Goal: Check status: Check status

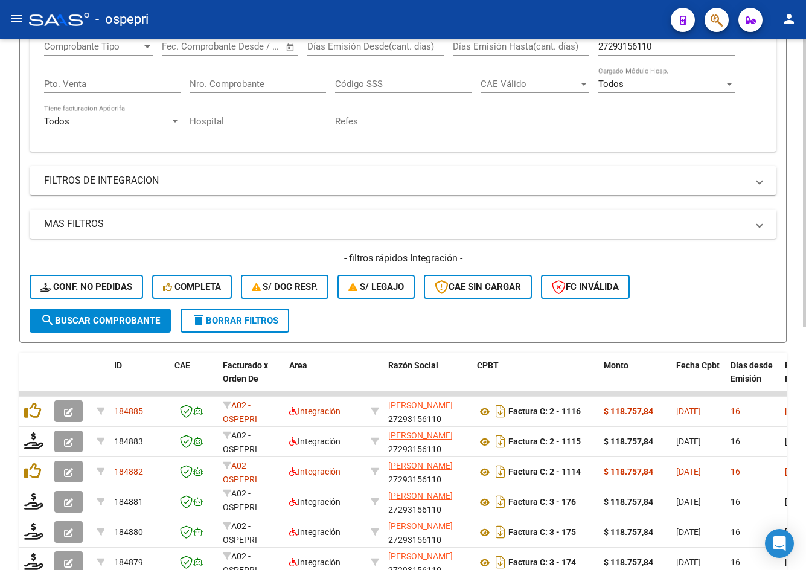
scroll to position [24, 0]
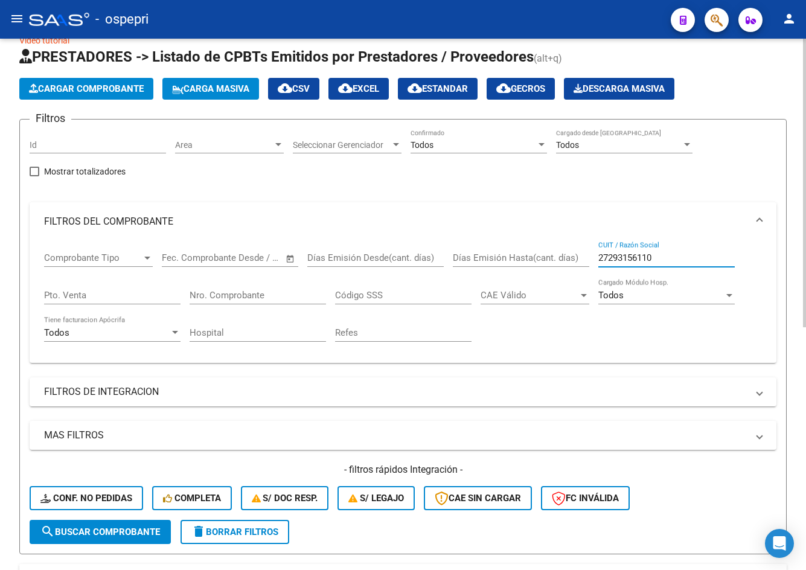
click at [675, 260] on input "27293156110" at bounding box center [666, 257] width 136 height 11
paste input "313795352"
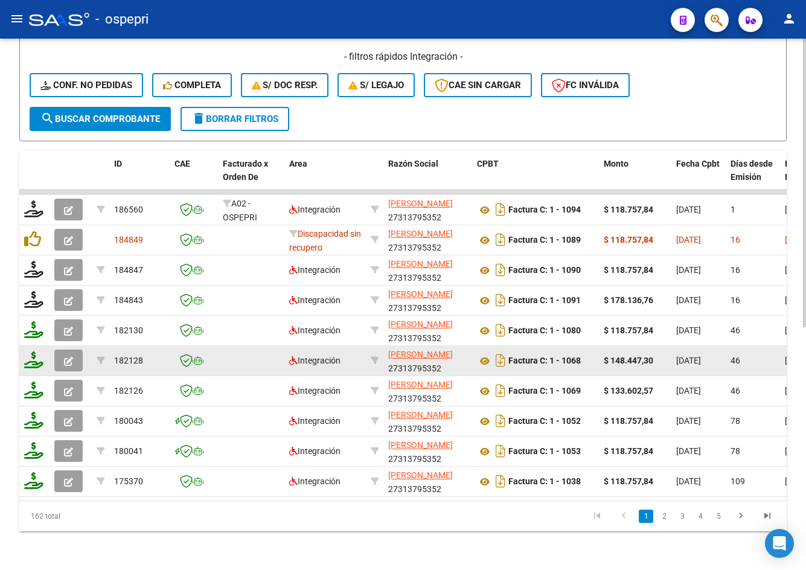
scroll to position [384, 0]
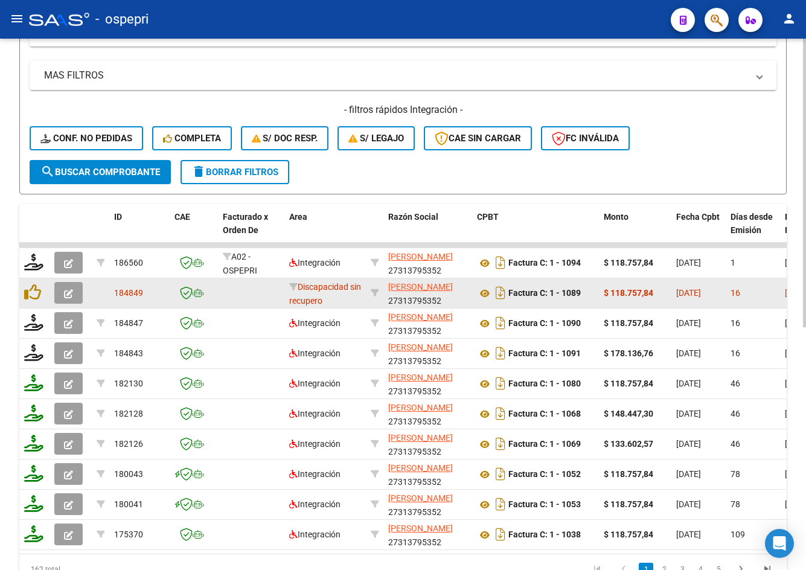
type input "27313795352"
click at [77, 298] on button "button" at bounding box center [68, 293] width 28 height 22
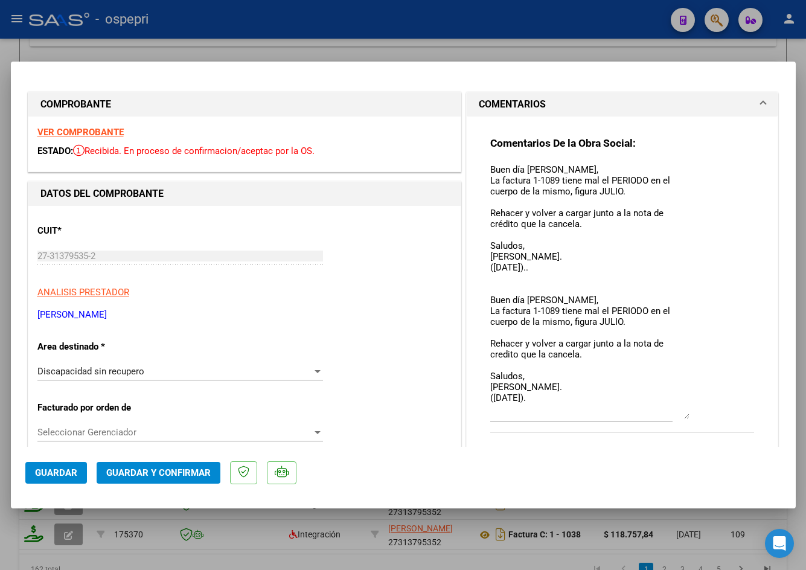
drag, startPoint x: 681, startPoint y: 182, endPoint x: 654, endPoint y: 414, distance: 233.5
click at [654, 414] on textarea "Buen día Micaela, La factura 1-1089 tiene mal el PERIODO en el cuerpo de la mis…" at bounding box center [589, 291] width 199 height 256
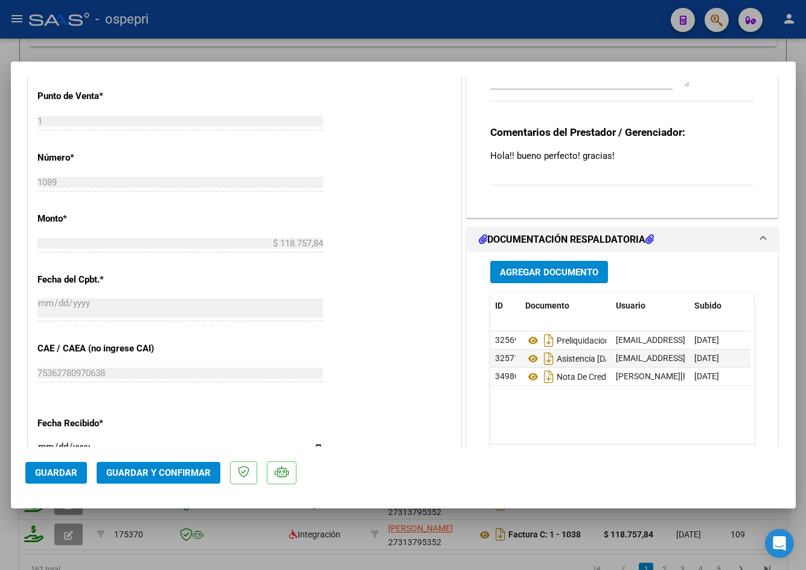
scroll to position [544, 0]
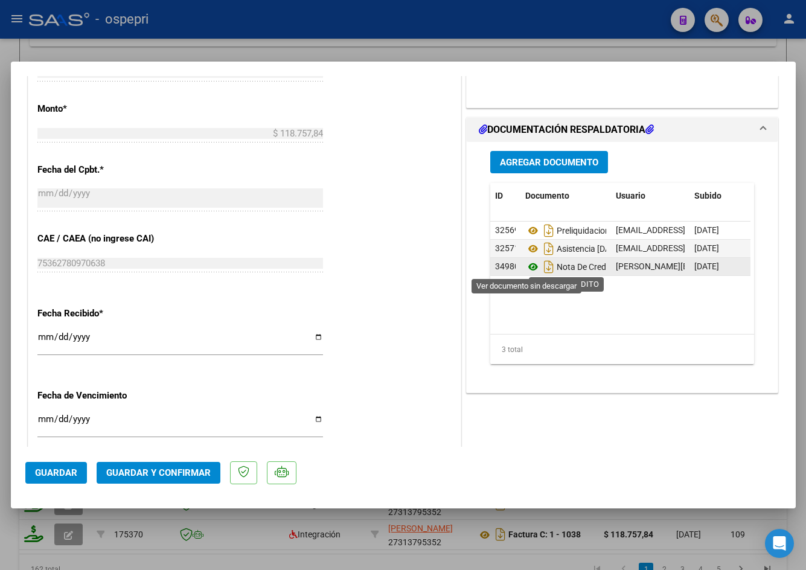
click at [528, 269] on icon at bounding box center [533, 267] width 16 height 14
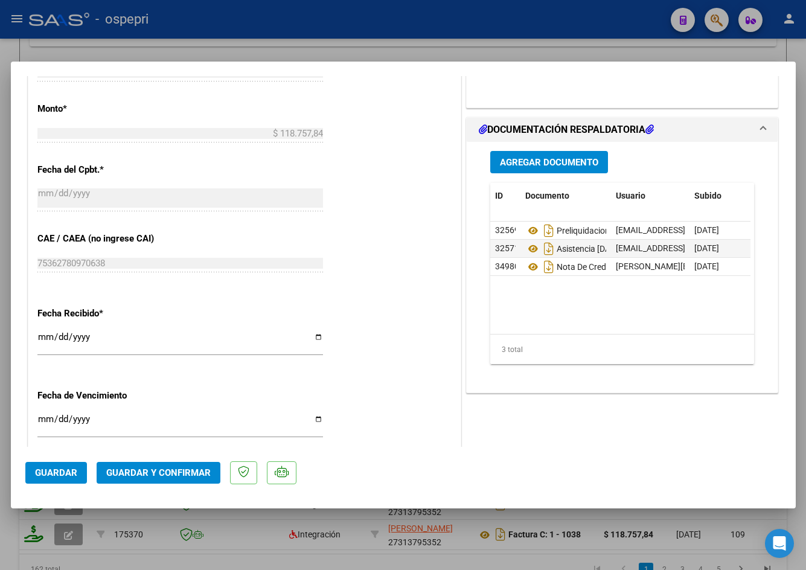
click at [475, 57] on div at bounding box center [403, 285] width 806 height 570
type input "$ 0,00"
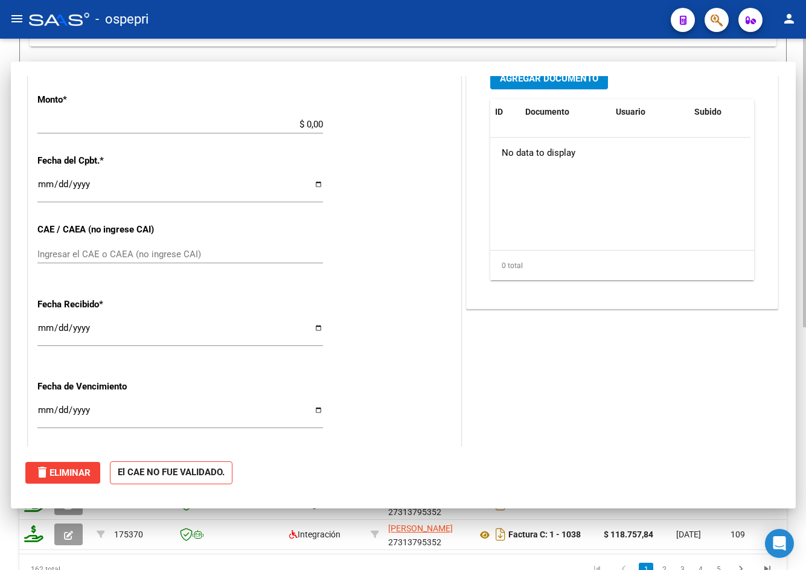
scroll to position [534, 0]
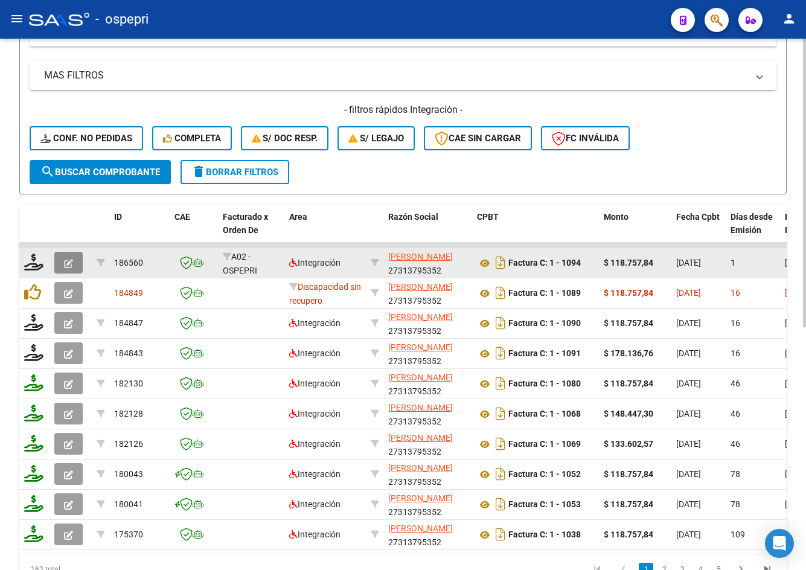
click at [77, 261] on button "button" at bounding box center [68, 263] width 28 height 22
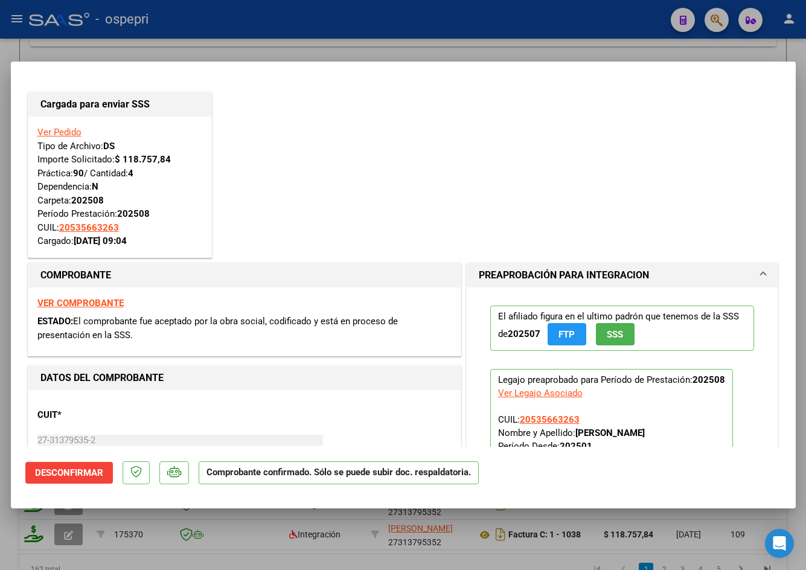
click at [428, 48] on div at bounding box center [403, 285] width 806 height 570
type input "$ 0,00"
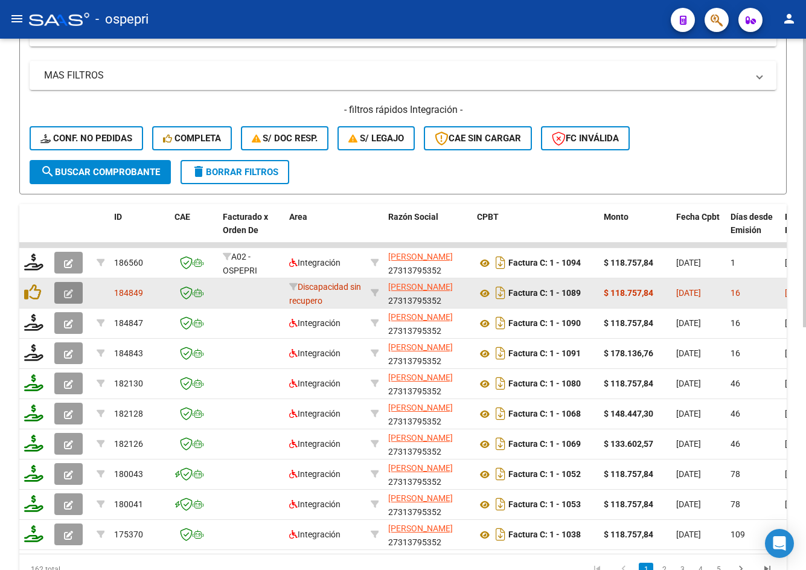
click at [66, 290] on icon "button" at bounding box center [68, 293] width 9 height 9
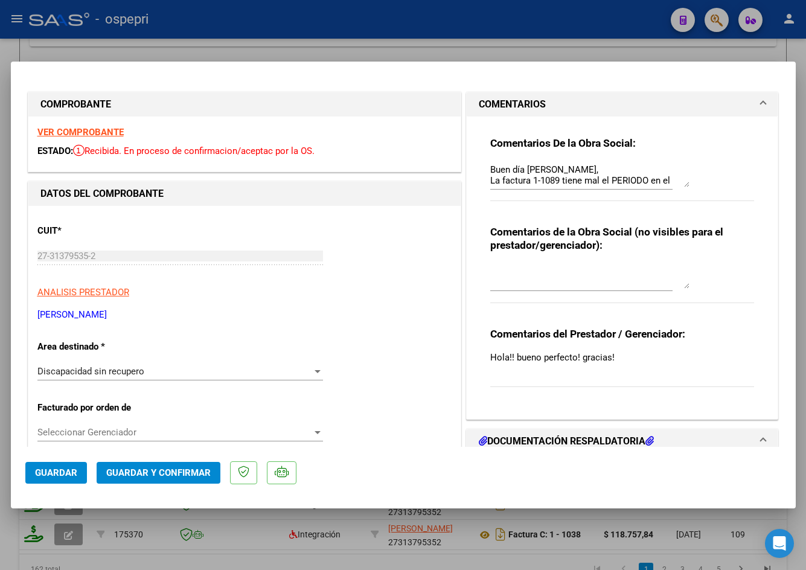
click at [107, 132] on strong "VER COMPROBANTE" at bounding box center [80, 132] width 86 height 11
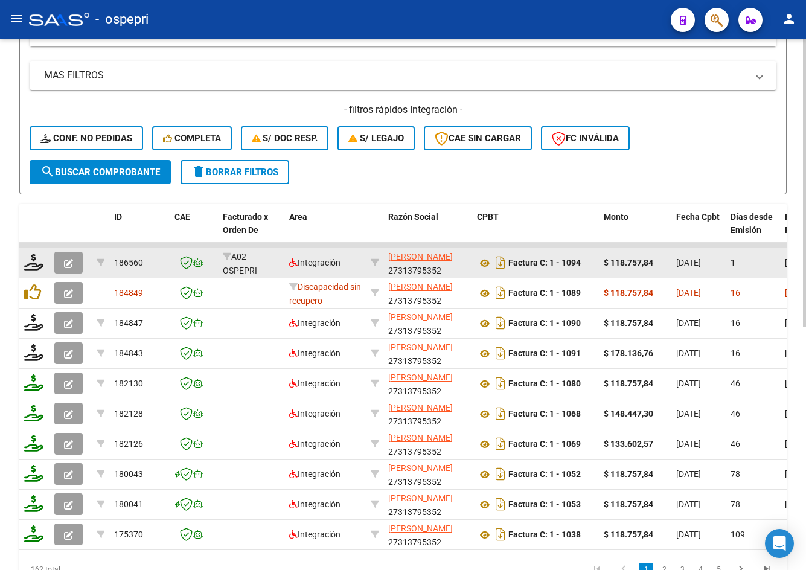
click at [74, 261] on button "button" at bounding box center [68, 263] width 28 height 22
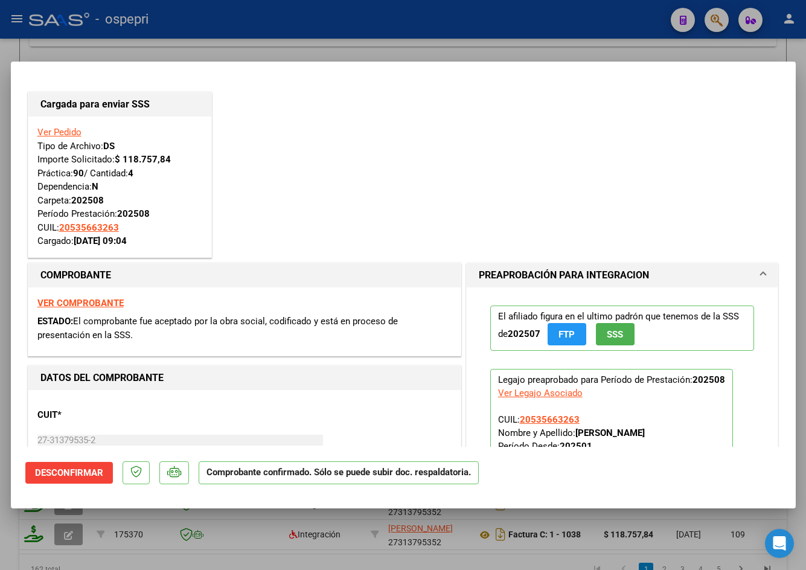
click at [93, 300] on strong "VER COMPROBANTE" at bounding box center [80, 303] width 86 height 11
type input "$ 0,00"
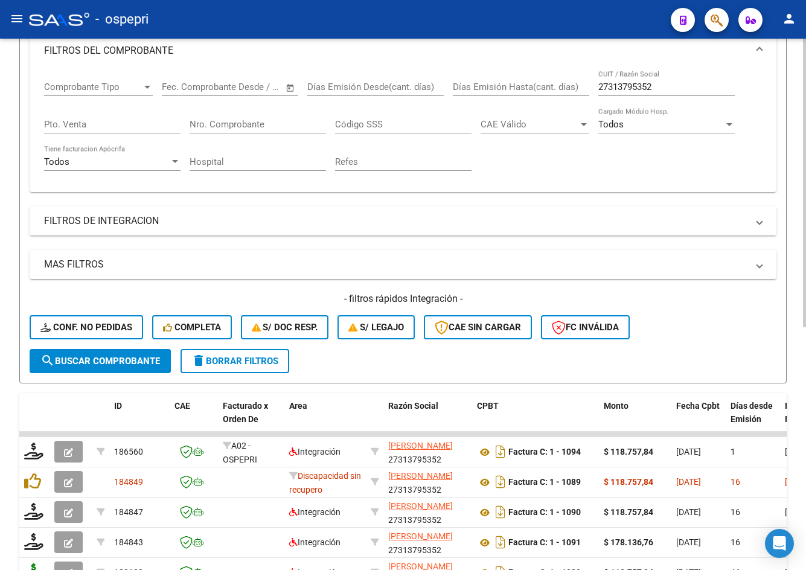
scroll to position [82, 0]
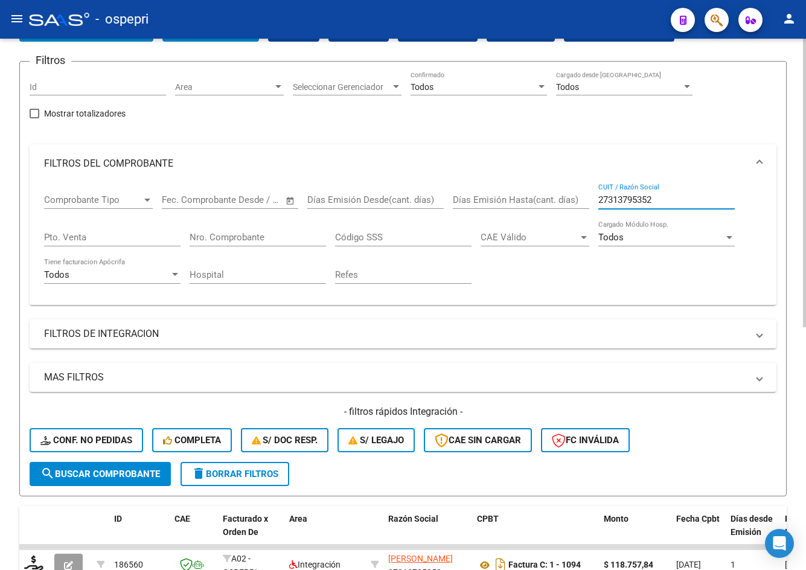
click at [675, 204] on input "27313795352" at bounding box center [666, 199] width 136 height 11
paste input "80217010"
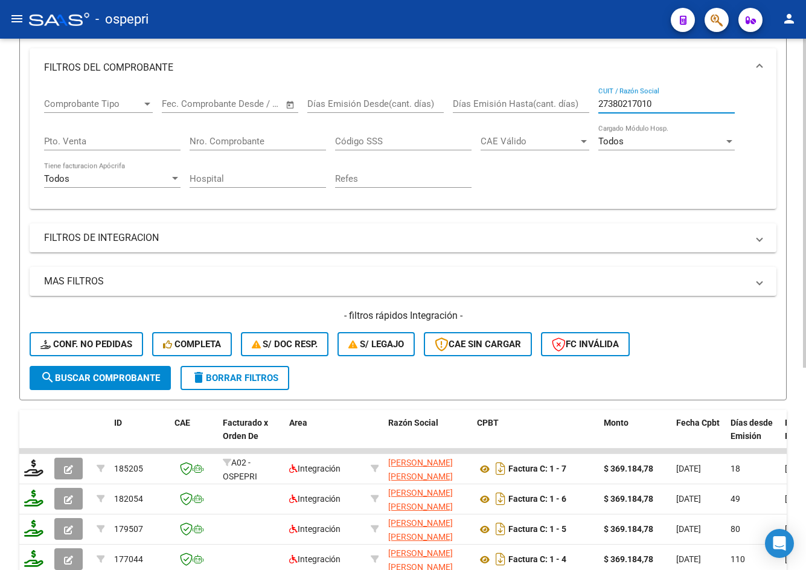
scroll to position [326, 0]
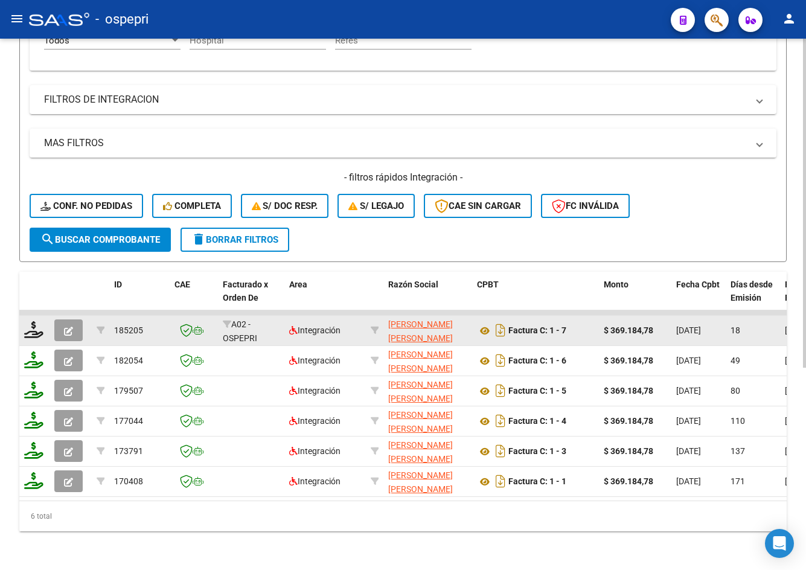
type input "27380217010"
click at [72, 327] on icon "button" at bounding box center [68, 331] width 9 height 9
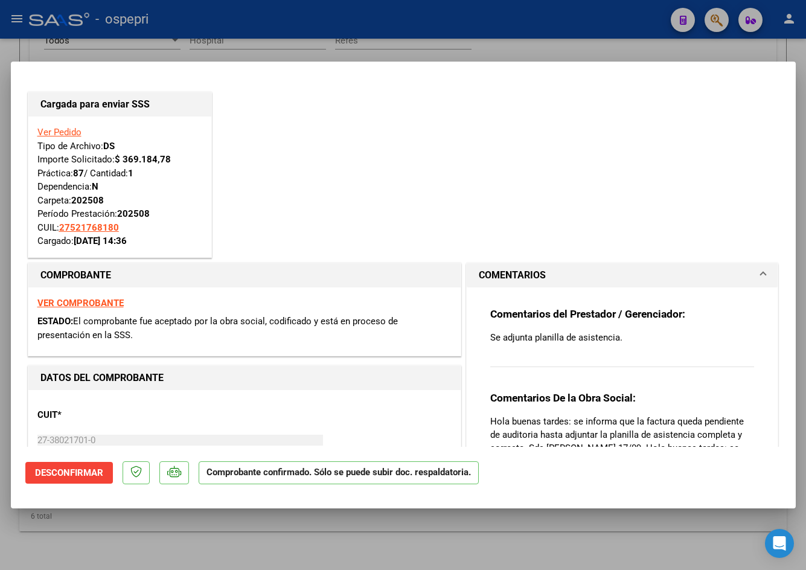
click at [529, 48] on div at bounding box center [403, 285] width 806 height 570
type input "$ 0,00"
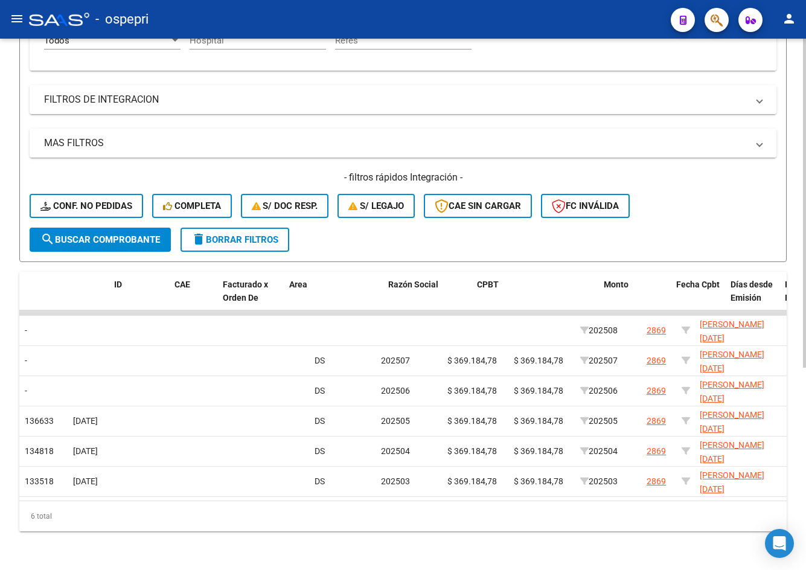
scroll to position [0, 0]
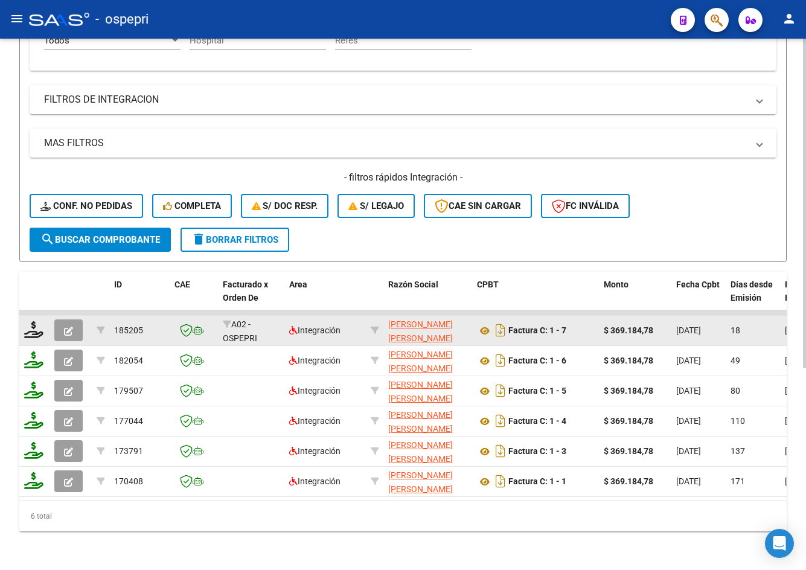
click at [63, 319] on button "button" at bounding box center [68, 330] width 28 height 22
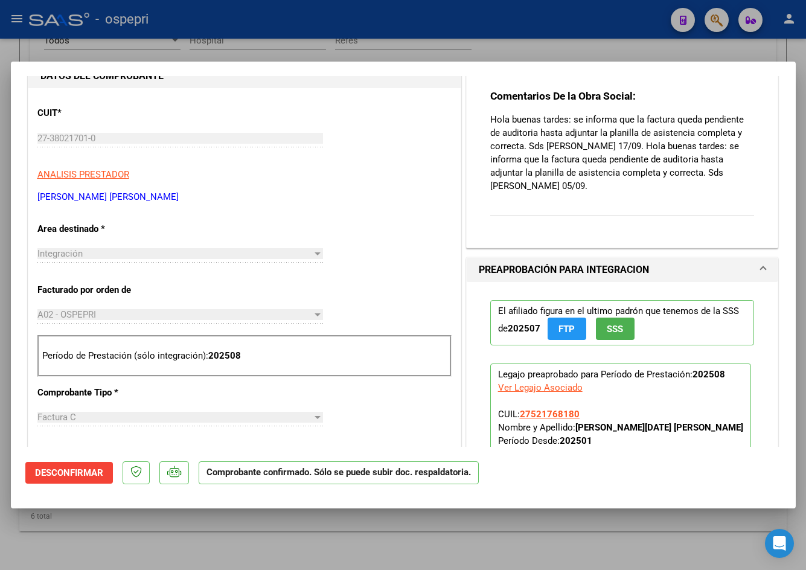
scroll to position [60, 0]
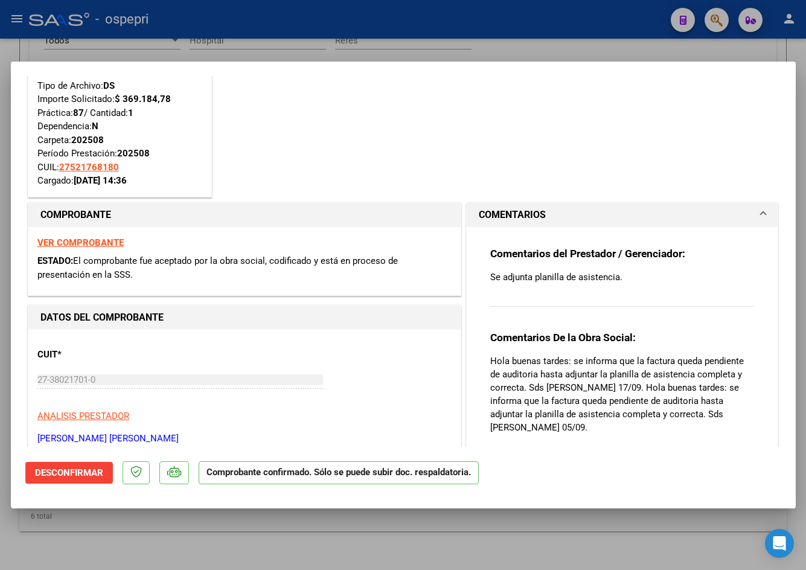
type input "$ 0,00"
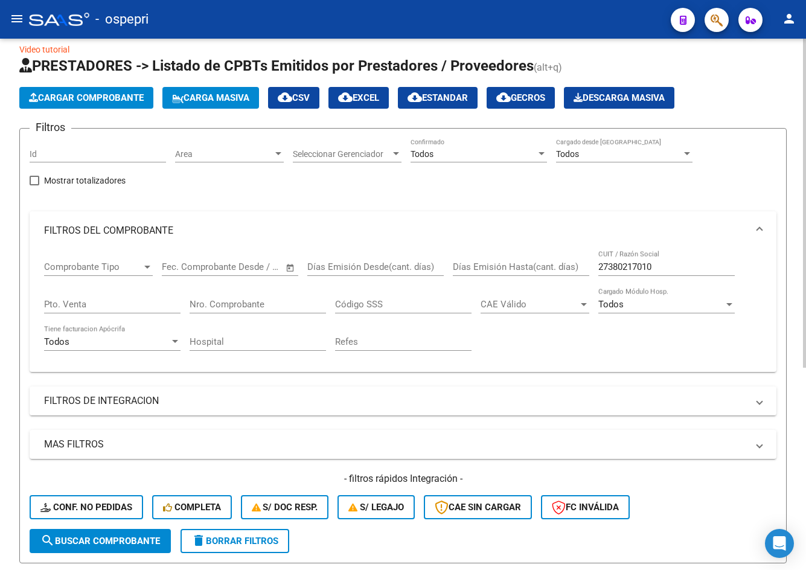
scroll to position [0, 0]
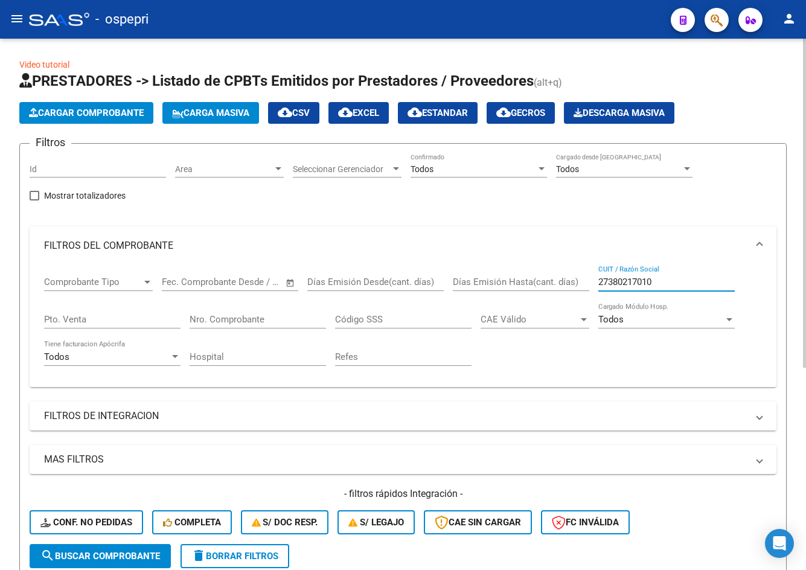
click at [673, 283] on input "27380217010" at bounding box center [666, 282] width 136 height 11
paste input "25045995"
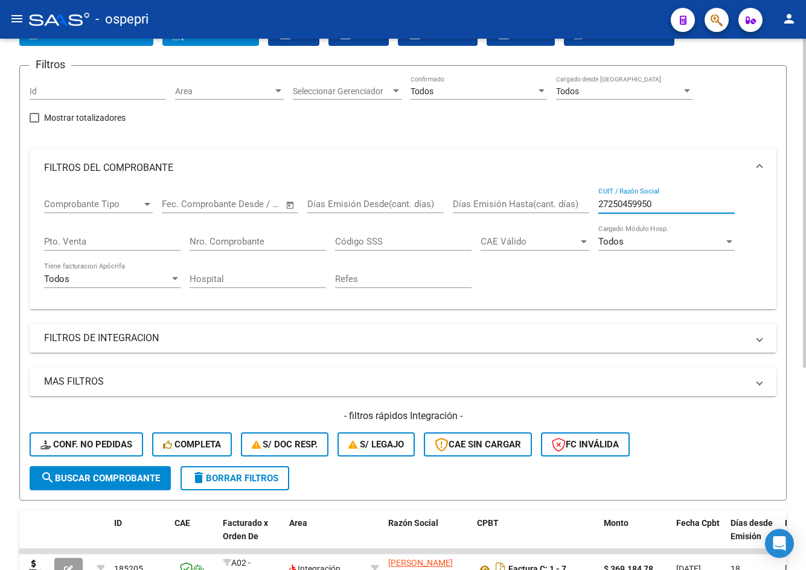
scroll to position [181, 0]
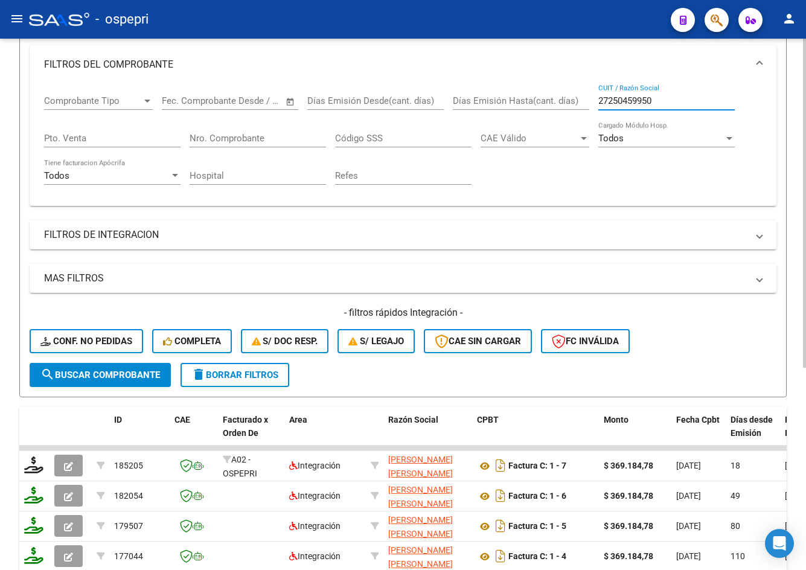
type input "27250459950"
click at [132, 376] on span "search Buscar Comprobante" at bounding box center [100, 375] width 120 height 11
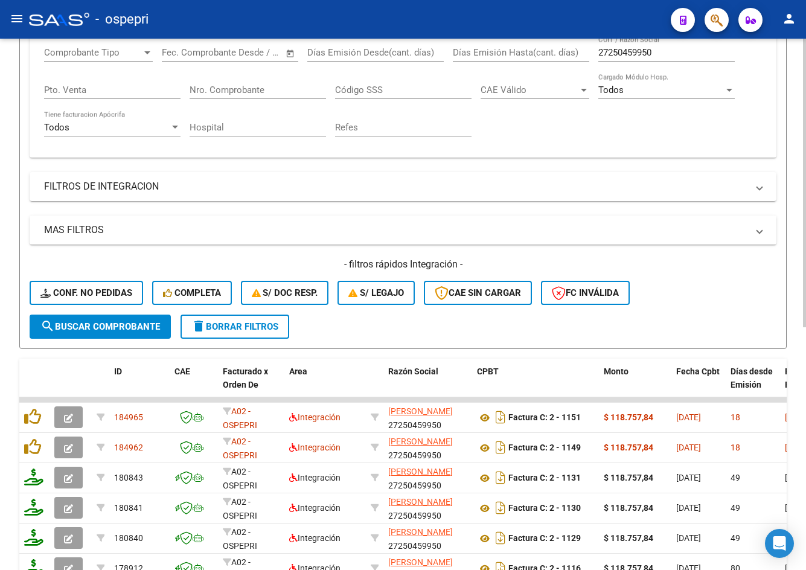
scroll to position [302, 0]
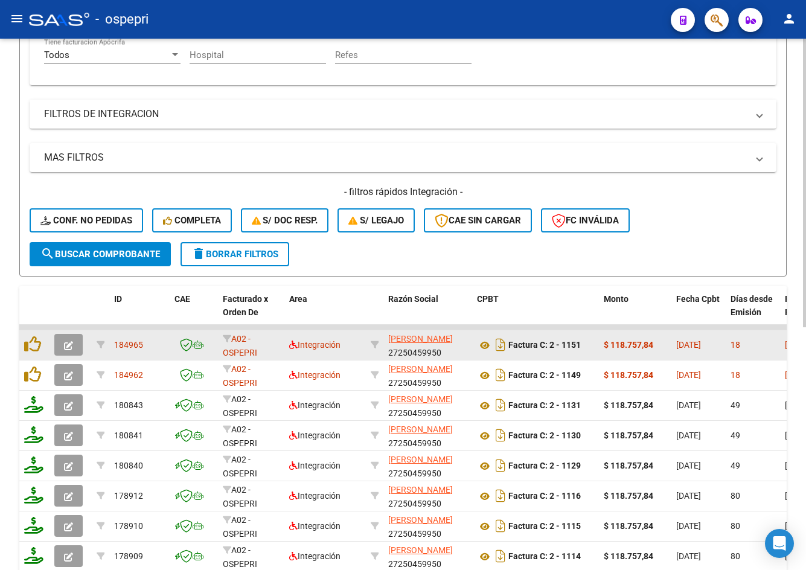
click at [72, 339] on span "button" at bounding box center [68, 344] width 9 height 11
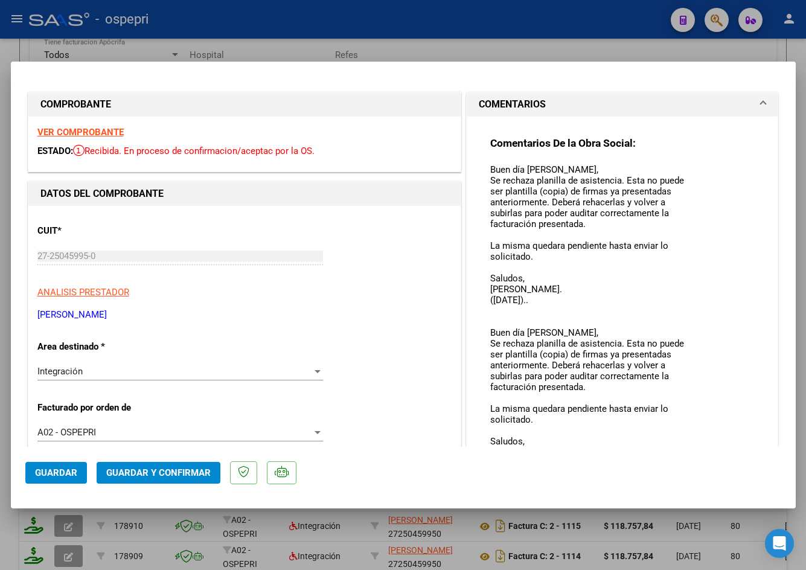
drag, startPoint x: 682, startPoint y: 182, endPoint x: 716, endPoint y: 406, distance: 226.6
click at [720, 464] on mat-dialog-container "COMPROBANTE VER COMPROBANTE ESTADO: Recibida. En proceso de confirmacion/acepta…" at bounding box center [403, 285] width 785 height 447
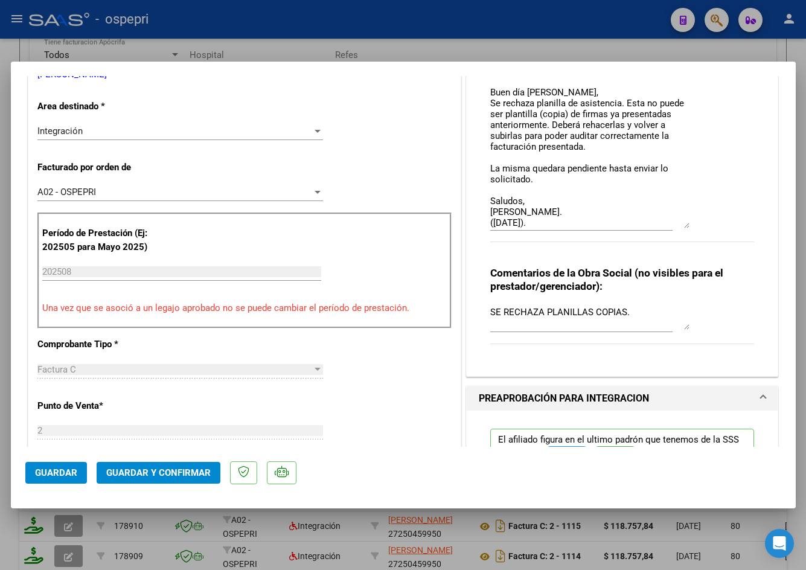
scroll to position [242, 0]
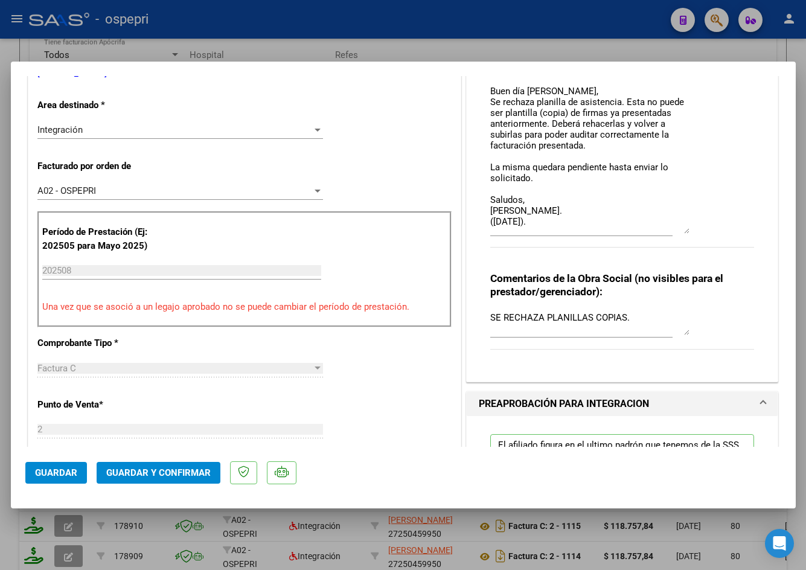
drag, startPoint x: 681, startPoint y: 225, endPoint x: 684, endPoint y: 232, distance: 7.6
click at [684, 232] on div "Comentarios De la Obra Social: Buen día Adriana, Se rechaza planilla de asisten…" at bounding box center [622, 78] width 265 height 366
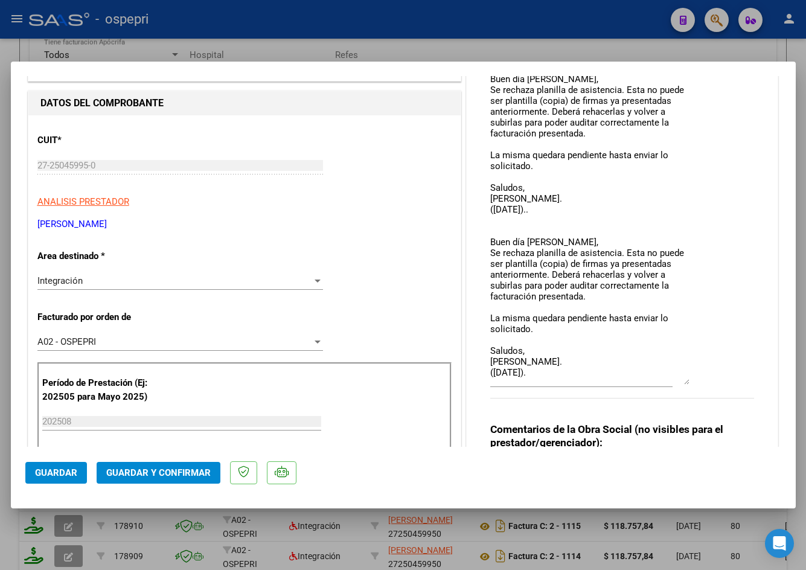
scroll to position [0, 0]
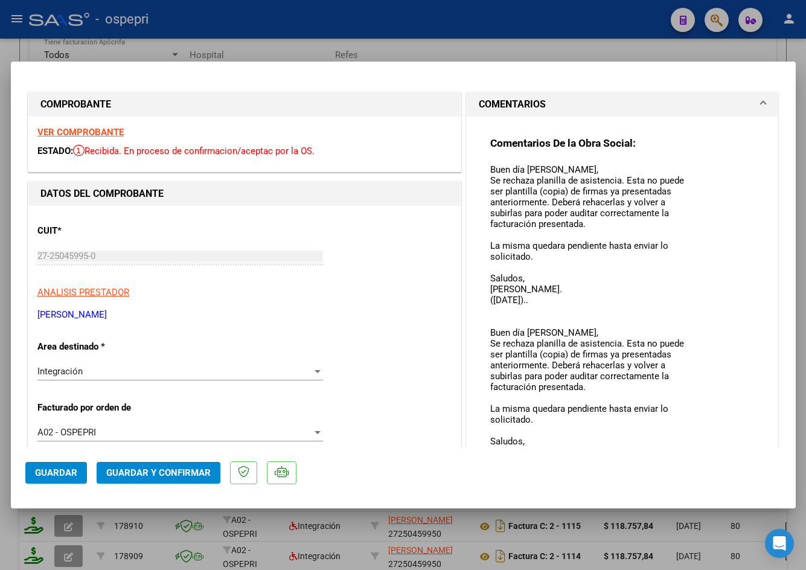
type input "$ 0,00"
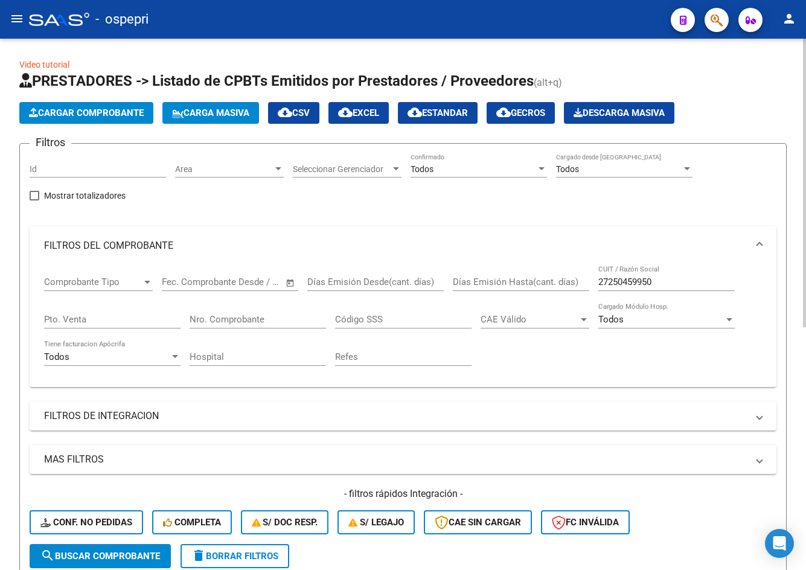
click at [664, 275] on div "27250459950 CUIT / Razón Social" at bounding box center [666, 278] width 136 height 26
click at [670, 287] on input "27250459950" at bounding box center [666, 282] width 136 height 11
paste input "326946317"
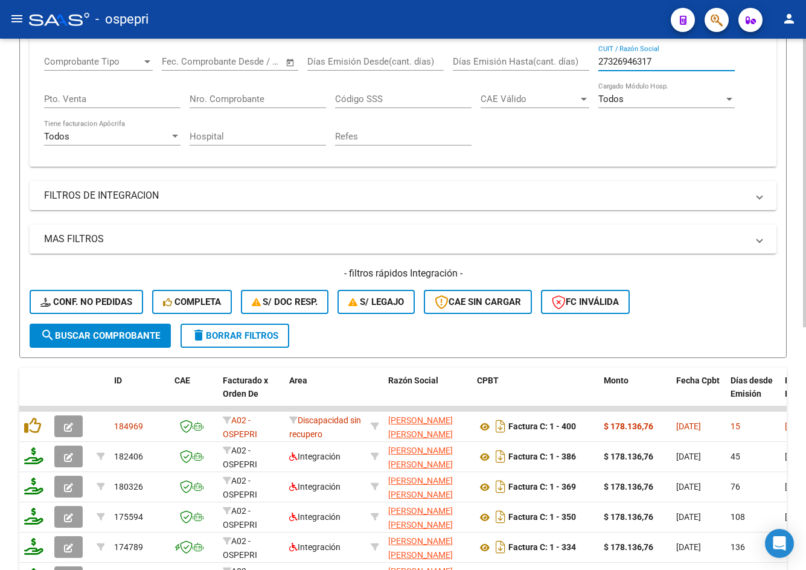
scroll to position [302, 0]
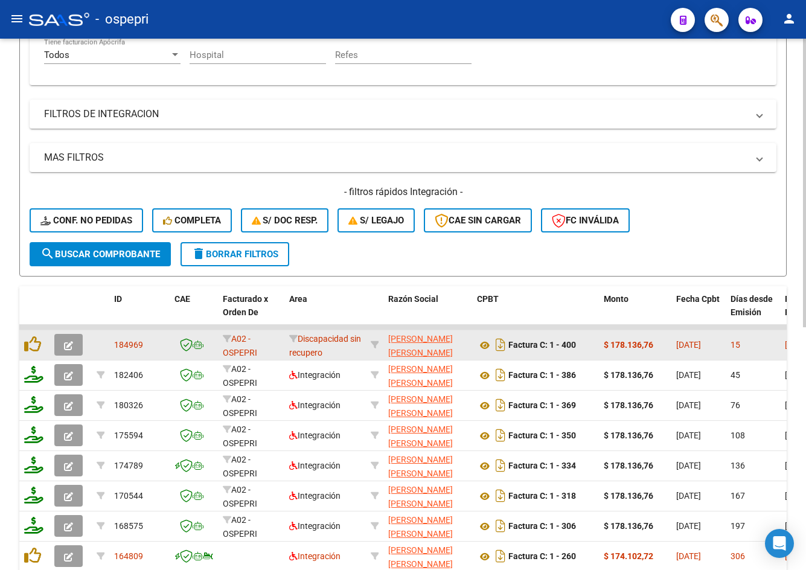
type input "27326946317"
click at [65, 342] on icon "button" at bounding box center [68, 345] width 9 height 9
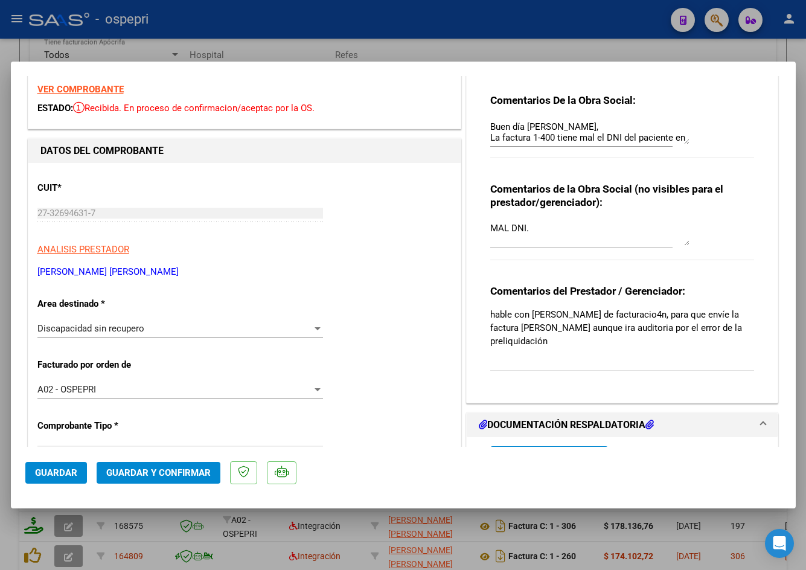
scroll to position [0, 0]
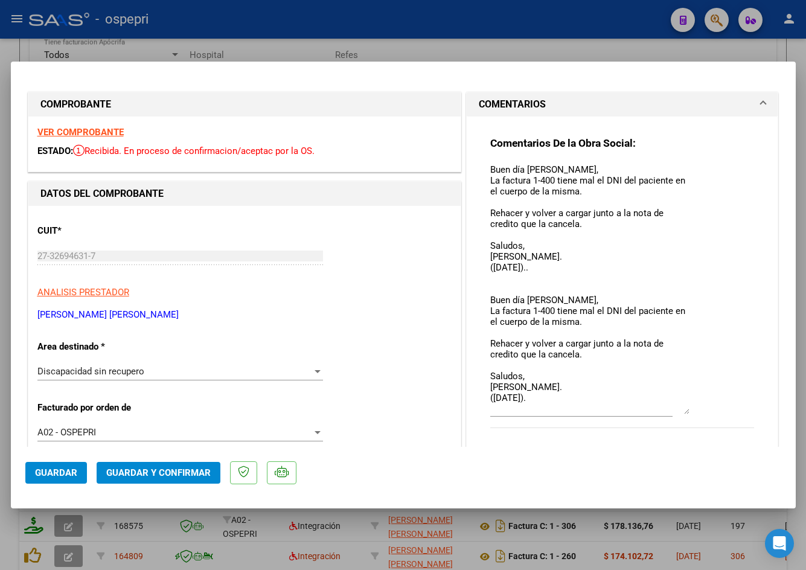
drag, startPoint x: 680, startPoint y: 183, endPoint x: 702, endPoint y: 410, distance: 228.1
click at [702, 410] on div "Comentarios De la Obra Social: Buen día Josefina, La factura 1-400 tiene mal el…" at bounding box center [622, 288] width 265 height 305
type input "$ 0,00"
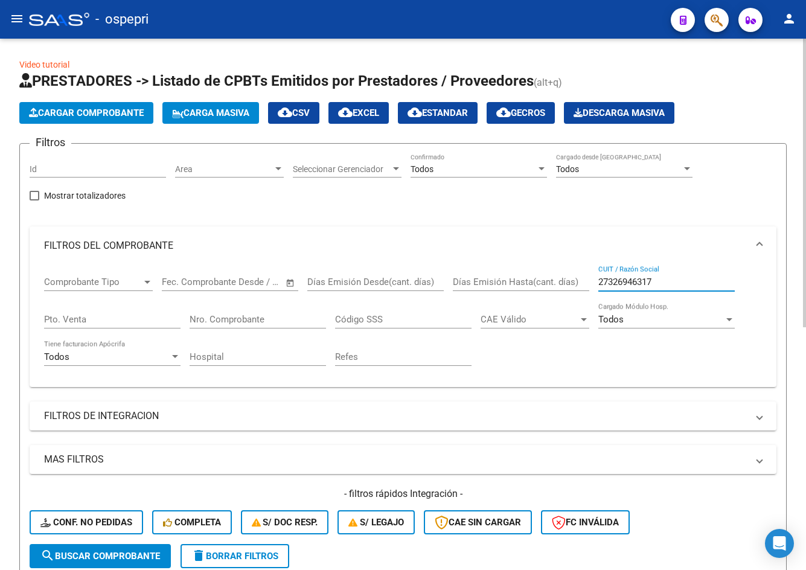
click at [667, 285] on input "27326946317" at bounding box center [666, 282] width 136 height 11
paste input "414957590"
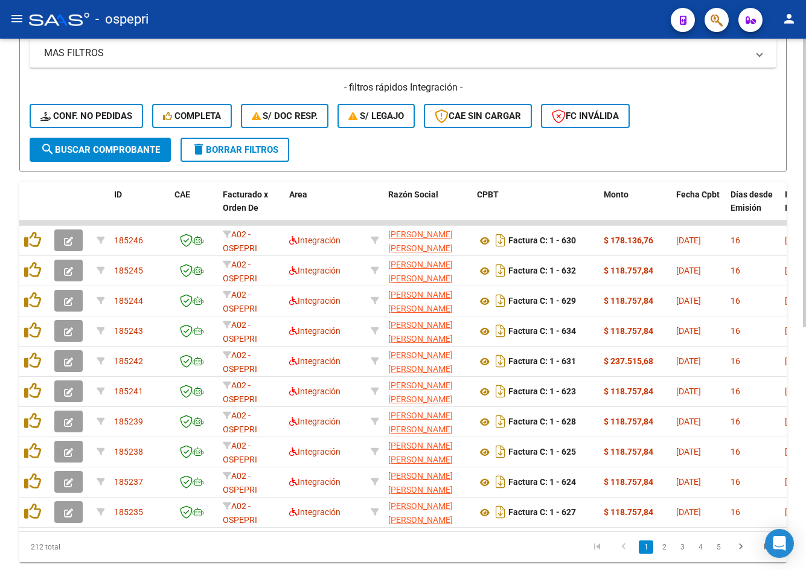
scroll to position [423, 0]
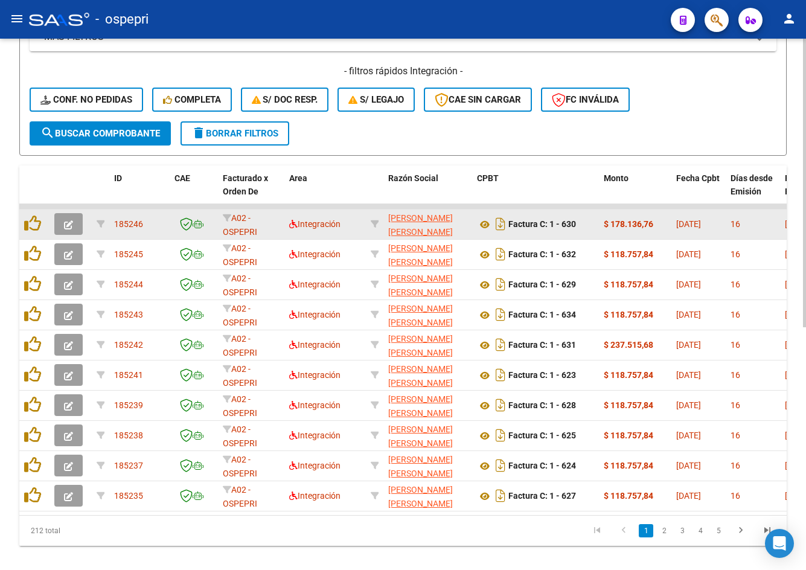
type input "27414957590"
click at [66, 226] on icon "button" at bounding box center [68, 224] width 9 height 9
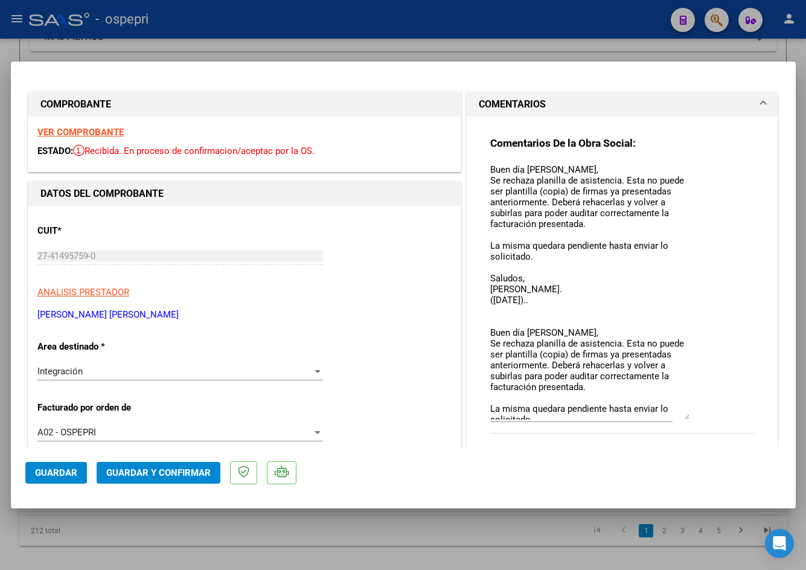
drag, startPoint x: 683, startPoint y: 182, endPoint x: 686, endPoint y: 415, distance: 232.5
click at [686, 415] on div "Comentarios De la Obra Social: Buen día Micaela, Se rechaza planilla de asisten…" at bounding box center [622, 291] width 265 height 310
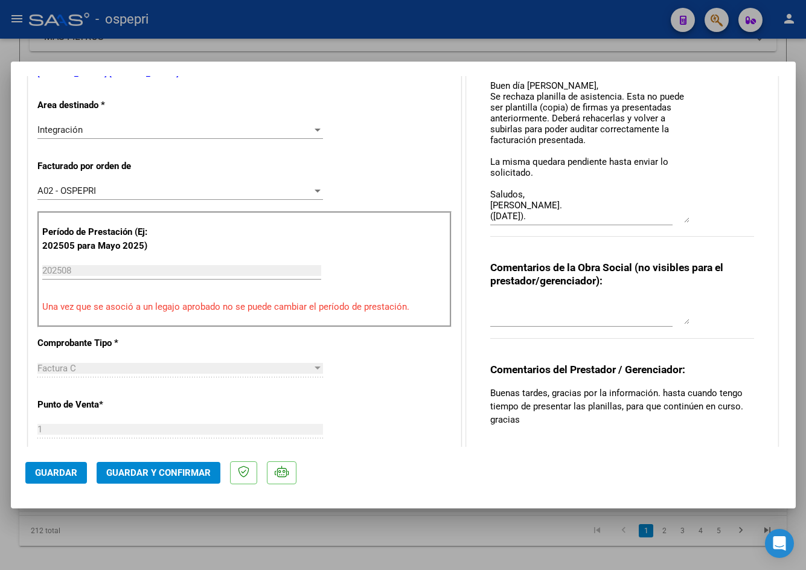
scroll to position [0, 0]
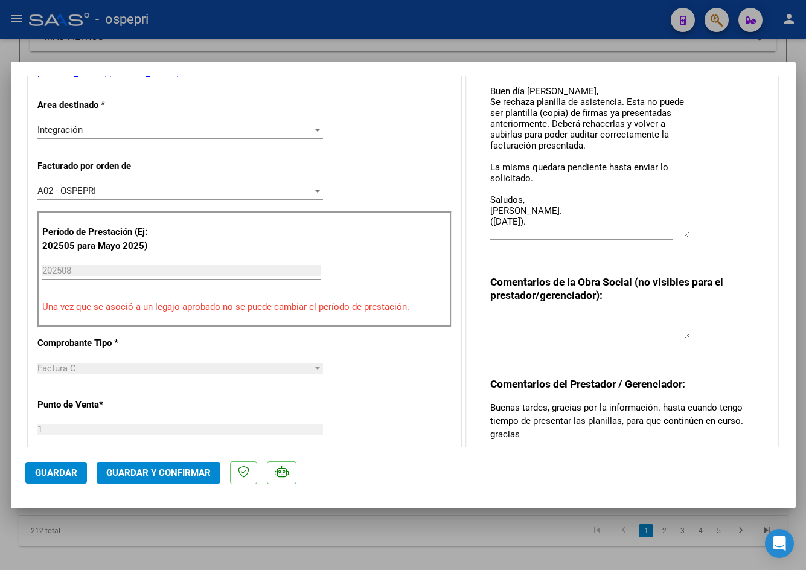
drag, startPoint x: 680, startPoint y: 201, endPoint x: 680, endPoint y: 233, distance: 32.0
click at [680, 233] on textarea "Buen día Micaela, Se rechaza planilla de asistencia. Esta no puede ser plantill…" at bounding box center [589, 79] width 199 height 316
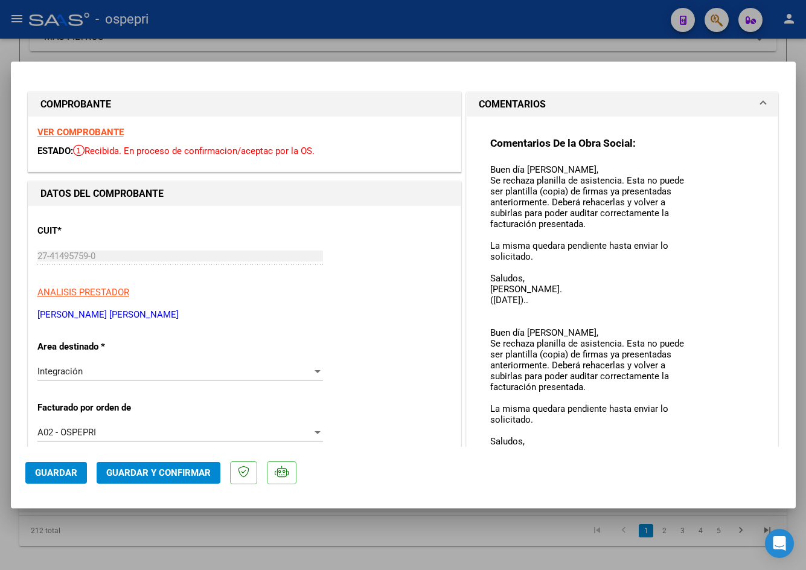
click at [555, 433] on textarea "Buen día Micaela, Se rechaza planilla de asistencia. Esta no puede ser plantill…" at bounding box center [589, 321] width 199 height 316
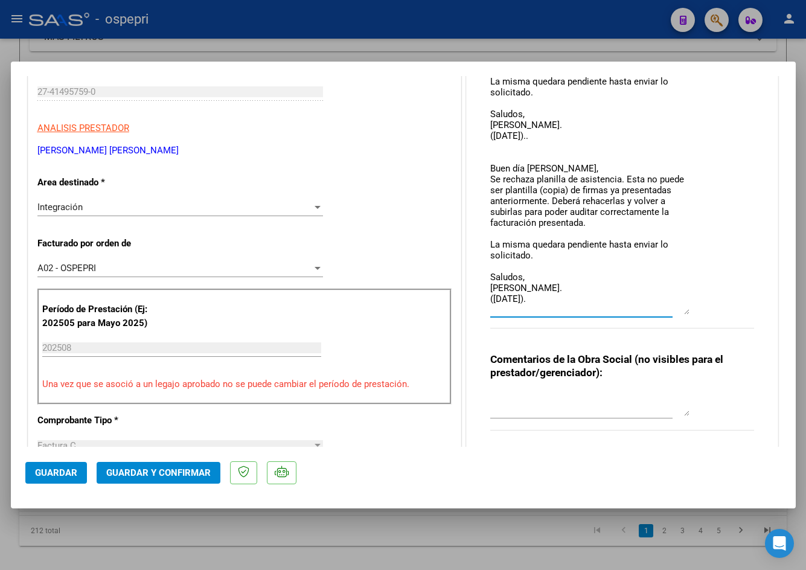
scroll to position [302, 0]
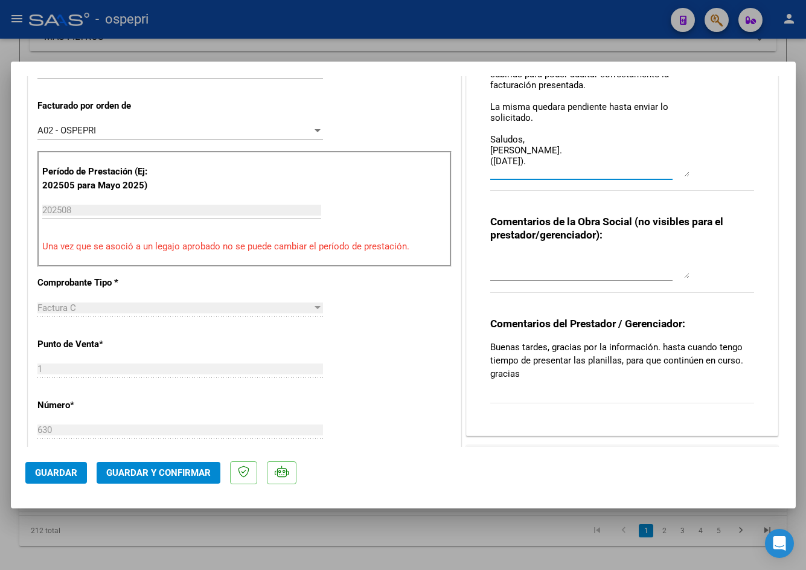
type input "$ 0,00"
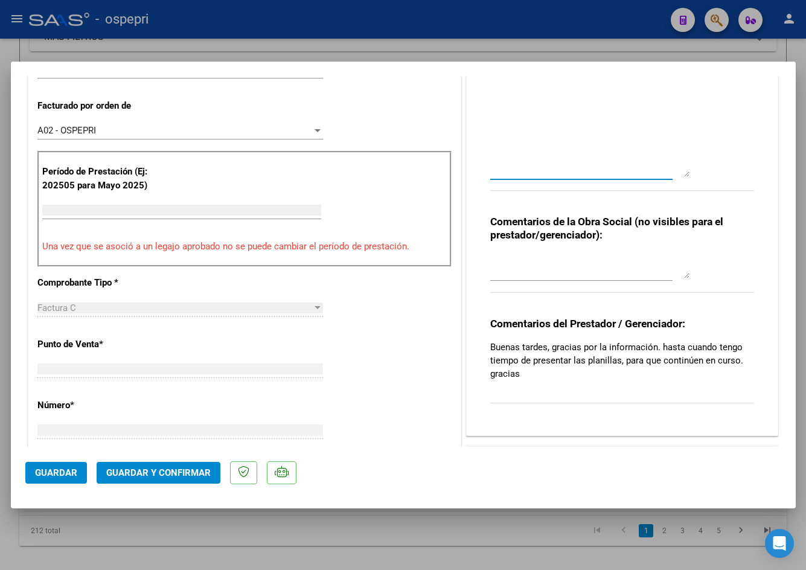
scroll to position [0, 0]
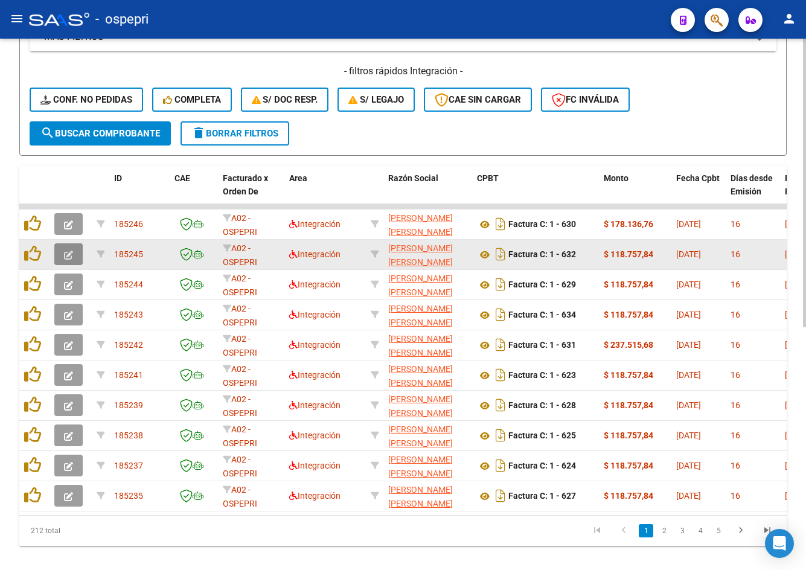
click at [72, 257] on icon "button" at bounding box center [68, 255] width 9 height 9
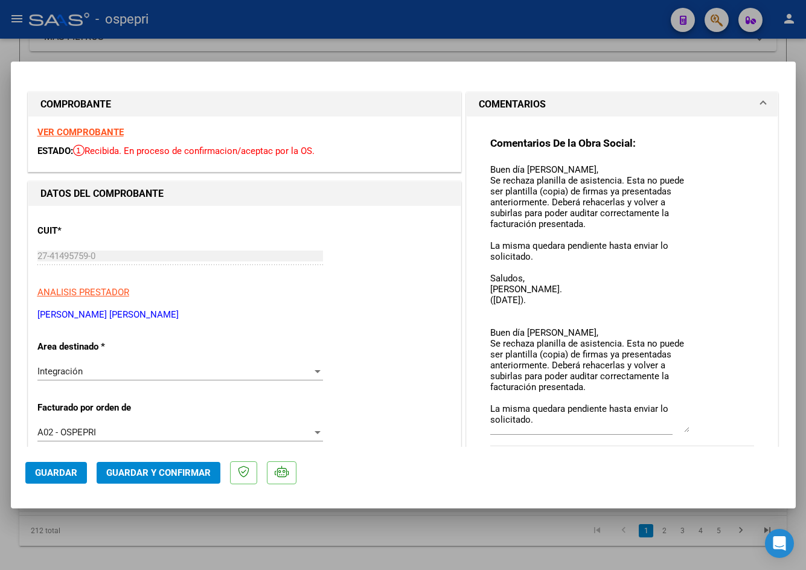
drag, startPoint x: 682, startPoint y: 182, endPoint x: 710, endPoint y: 428, distance: 248.0
click at [710, 428] on div "Comentarios De la Obra Social: Buen día Micaela, Se rechaza planilla de asisten…" at bounding box center [622, 297] width 265 height 323
drag, startPoint x: 683, startPoint y: 432, endPoint x: 684, endPoint y: 493, distance: 61.0
click at [684, 493] on mat-dialog-container "COMPROBANTE VER COMPROBANTE ESTADO: Recibida. En proceso de confirmacion/acepta…" at bounding box center [403, 285] width 785 height 447
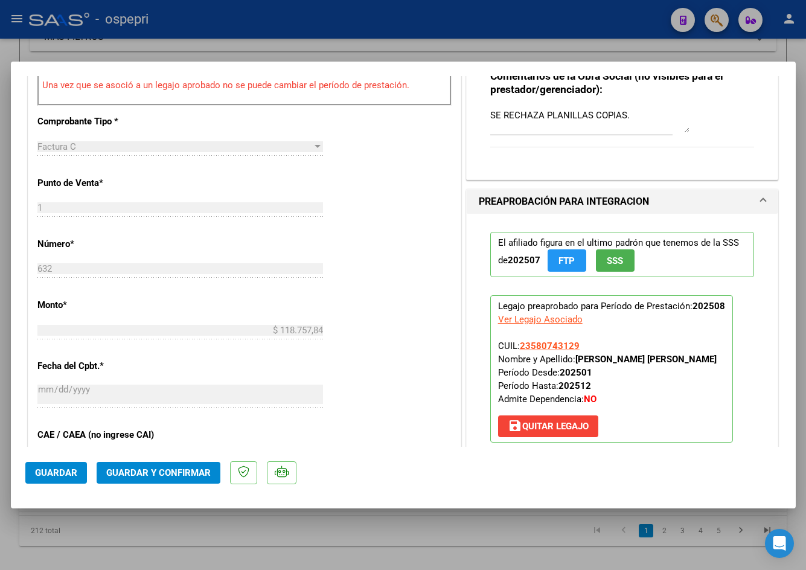
scroll to position [302, 0]
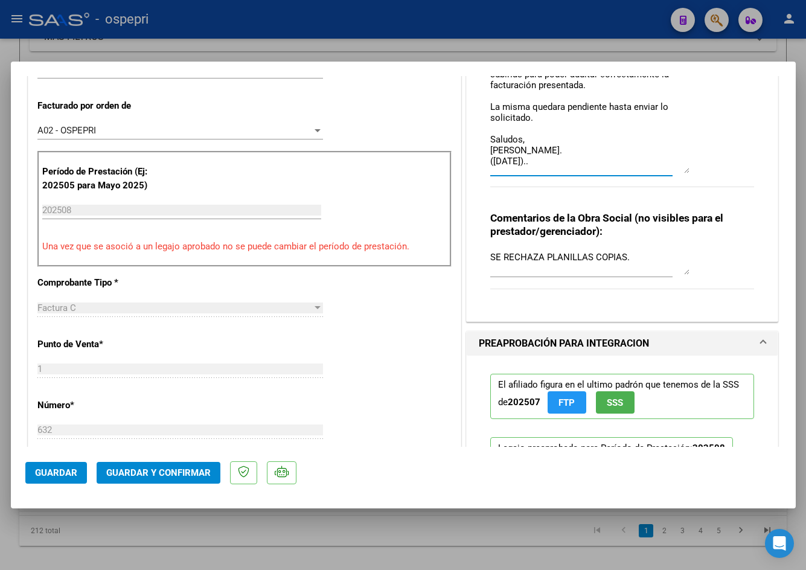
drag, startPoint x: 683, startPoint y: 188, endPoint x: 683, endPoint y: 169, distance: 19.3
click at [683, 169] on textarea "Buen día Micaela, Se rechaza planilla de asistencia. Esta no puede ser plantill…" at bounding box center [589, 17] width 199 height 312
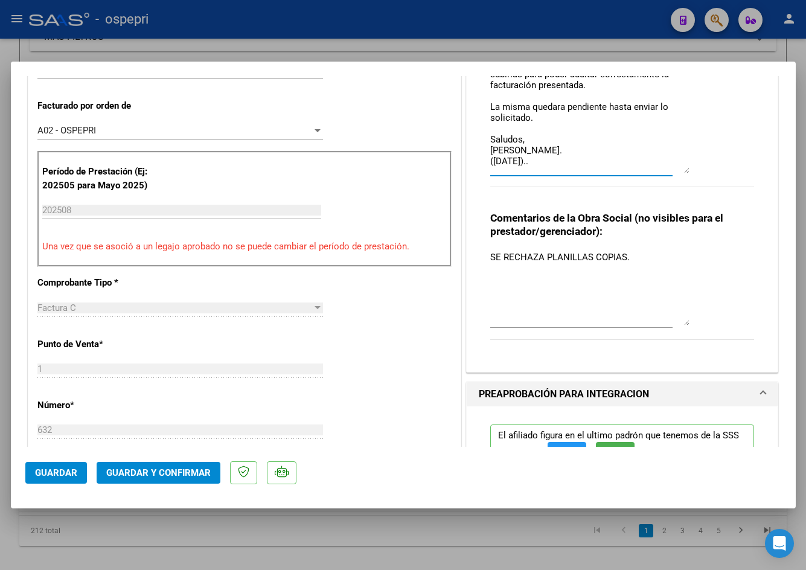
drag, startPoint x: 682, startPoint y: 274, endPoint x: 685, endPoint y: 324, distance: 50.8
click at [685, 324] on div "Comentarios de la Obra Social (no visibles para el prestador/gerenciador): SE R…" at bounding box center [622, 282] width 265 height 142
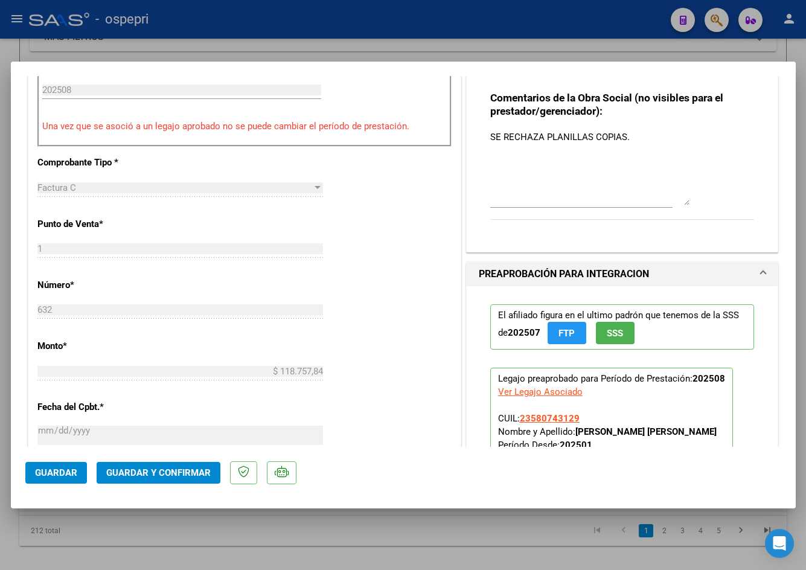
scroll to position [423, 0]
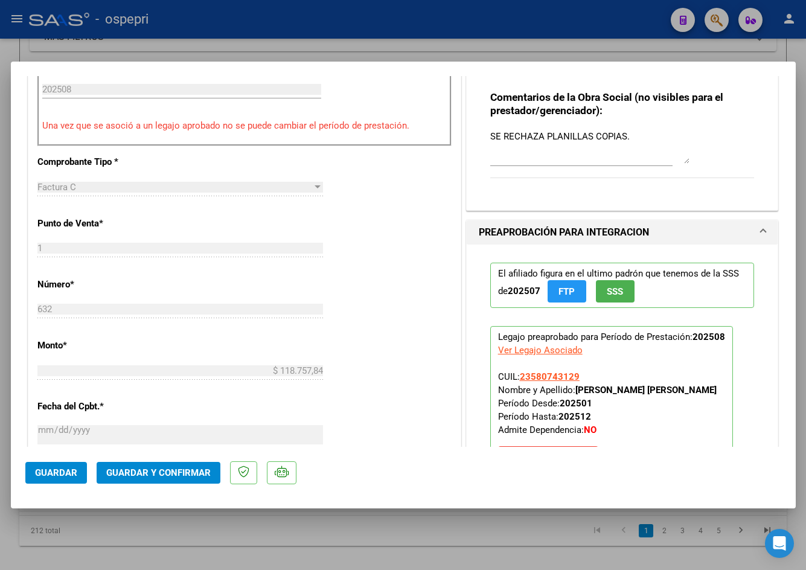
drag, startPoint x: 682, startPoint y: 203, endPoint x: 673, endPoint y: 159, distance: 45.0
click at [673, 159] on textarea "SE RECHAZA PLANILLAS COPIAS." at bounding box center [589, 147] width 199 height 34
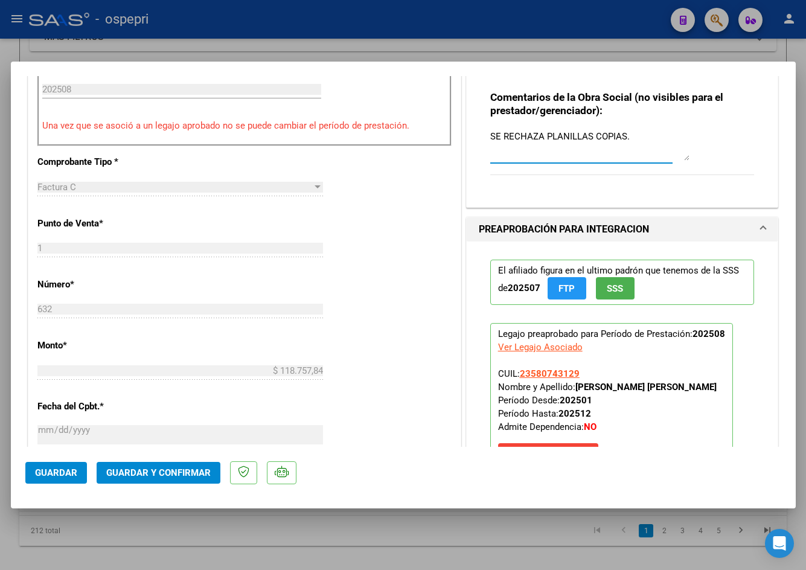
scroll to position [0, 0]
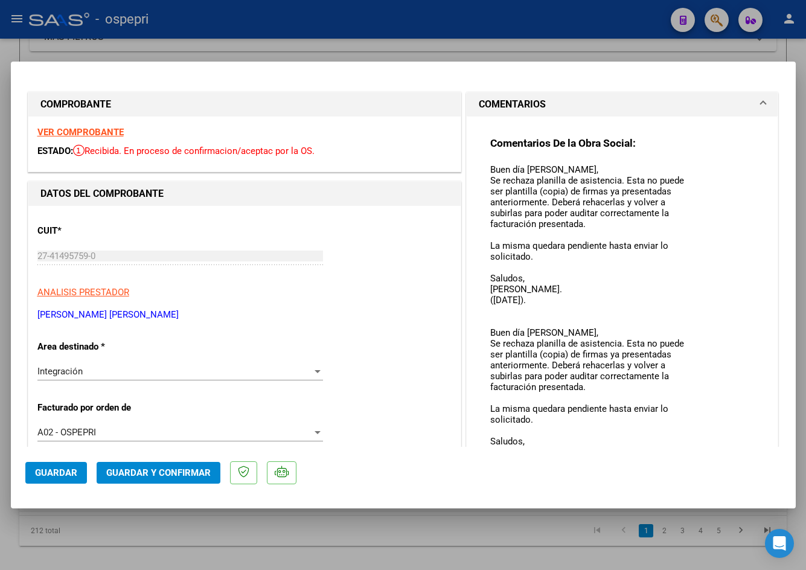
click at [792, 47] on div at bounding box center [403, 285] width 806 height 570
type input "$ 0,00"
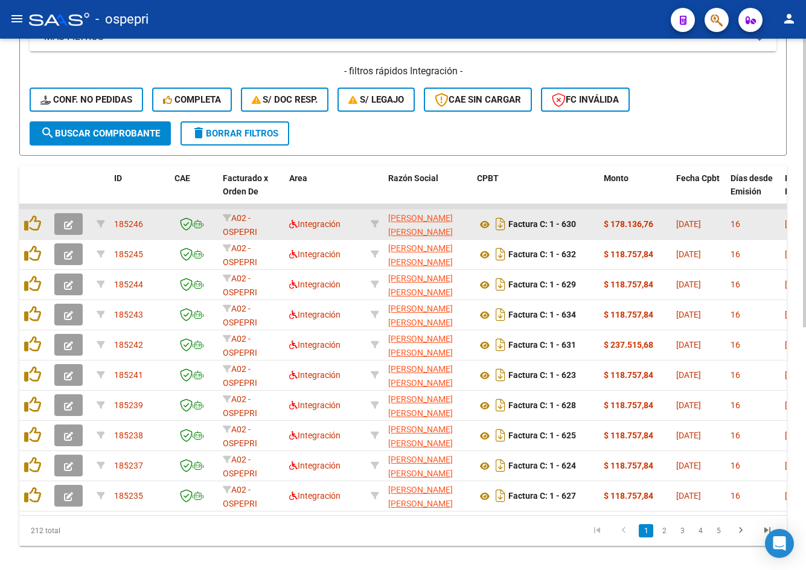
click at [70, 225] on icon "button" at bounding box center [68, 224] width 9 height 9
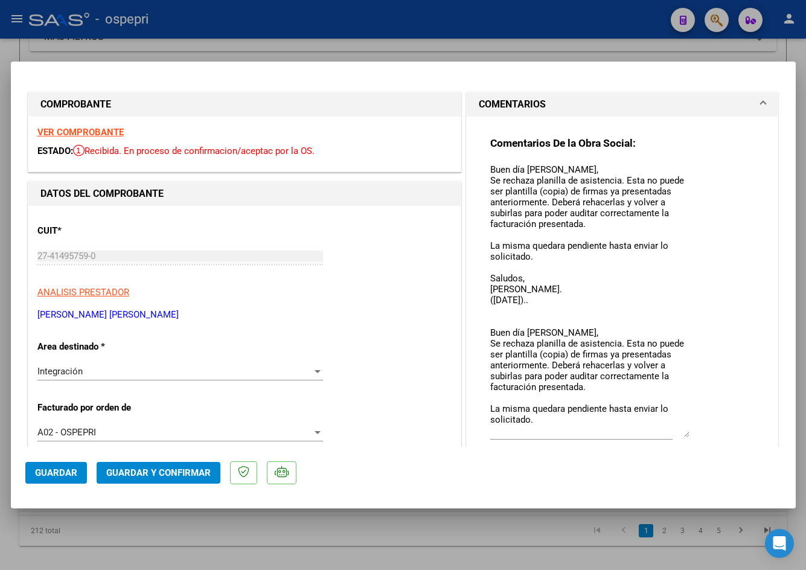
drag, startPoint x: 682, startPoint y: 186, endPoint x: 711, endPoint y: 436, distance: 251.6
click at [711, 436] on div "Comentarios De la Obra Social: Buen día Micaela, Se rechaza planilla de asisten…" at bounding box center [622, 300] width 265 height 328
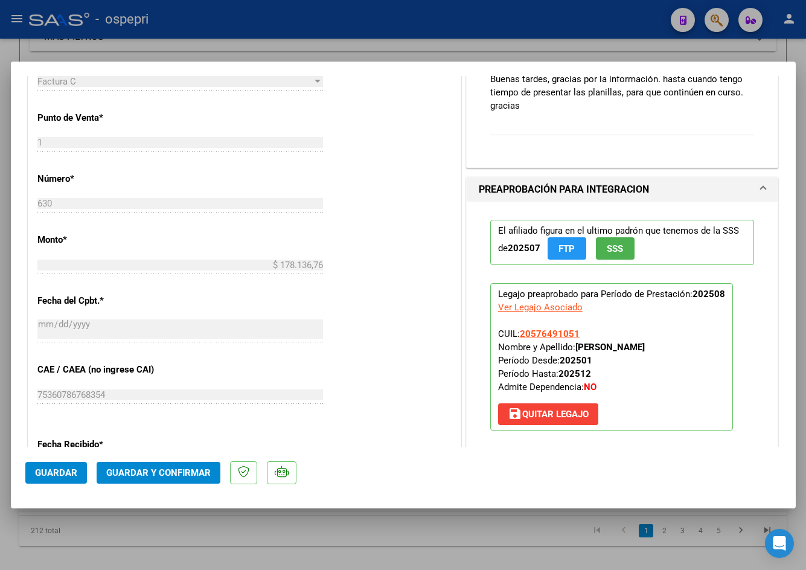
scroll to position [237, 0]
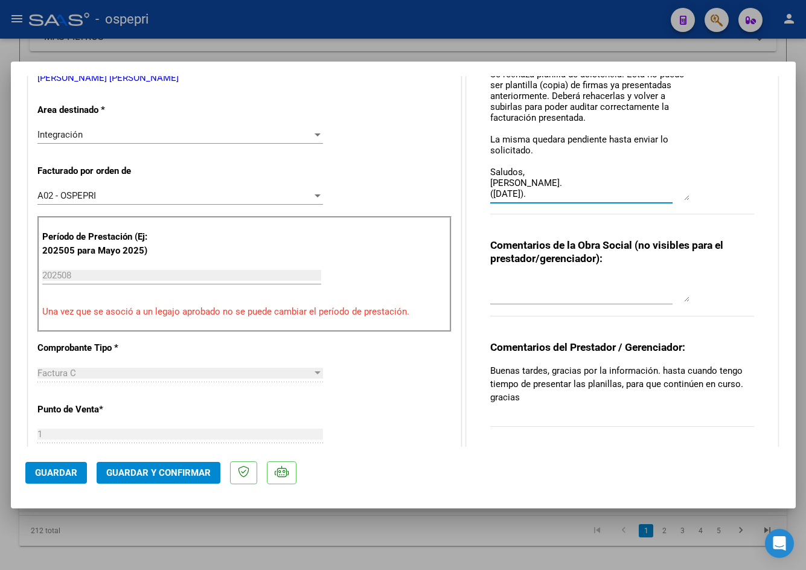
drag, startPoint x: 485, startPoint y: 168, endPoint x: 588, endPoint y: 204, distance: 109.0
click at [588, 204] on div "Buen día Micaela, Se rechaza planilla de asistencia. Esta no puede ser plantill…" at bounding box center [581, 69] width 182 height 290
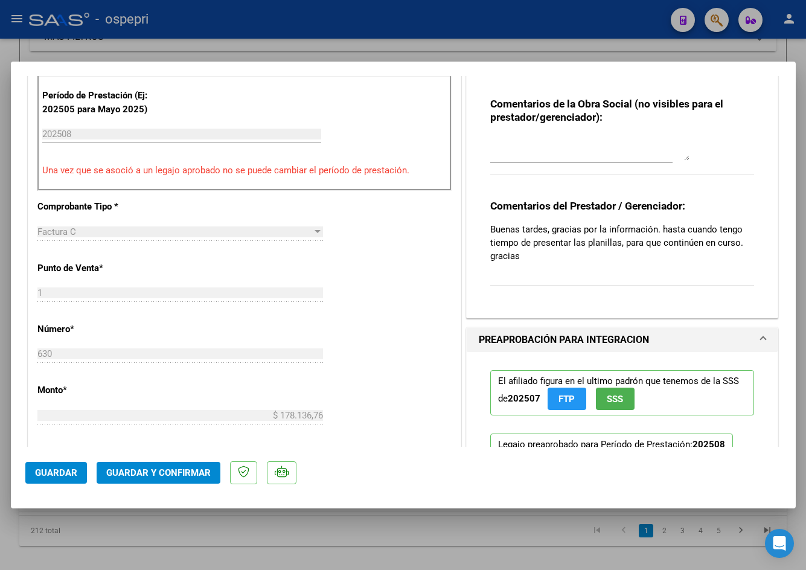
scroll to position [302, 0]
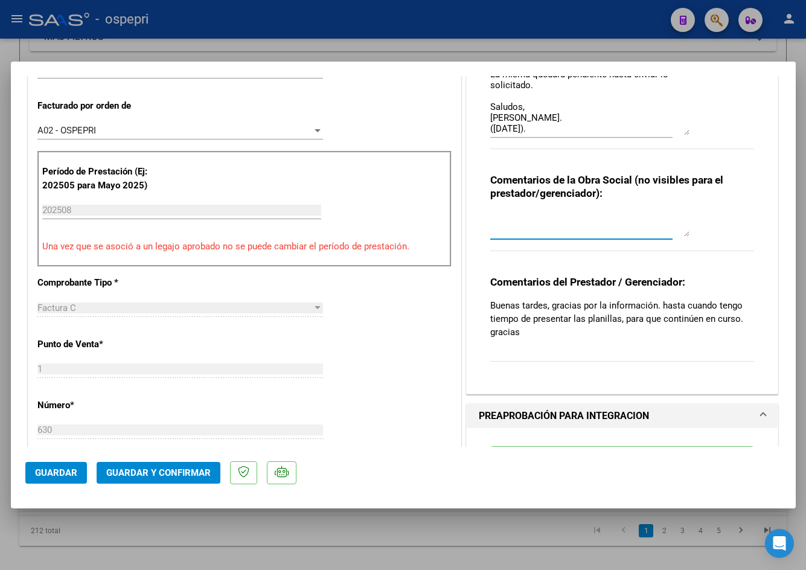
click at [535, 222] on textarea at bounding box center [589, 225] width 199 height 24
paste textarea "Buen día Micaela, Se rechaza planilla de asistencia. Esta no puede ser plantill…"
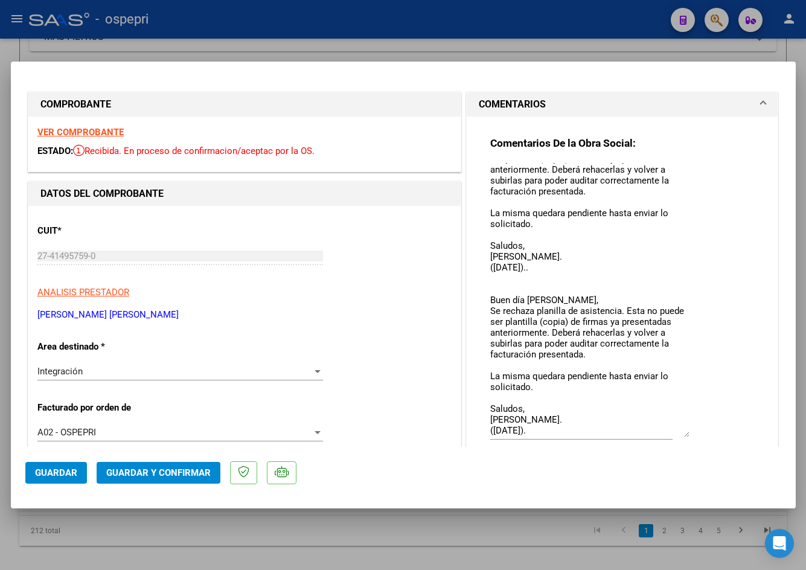
scroll to position [60, 0]
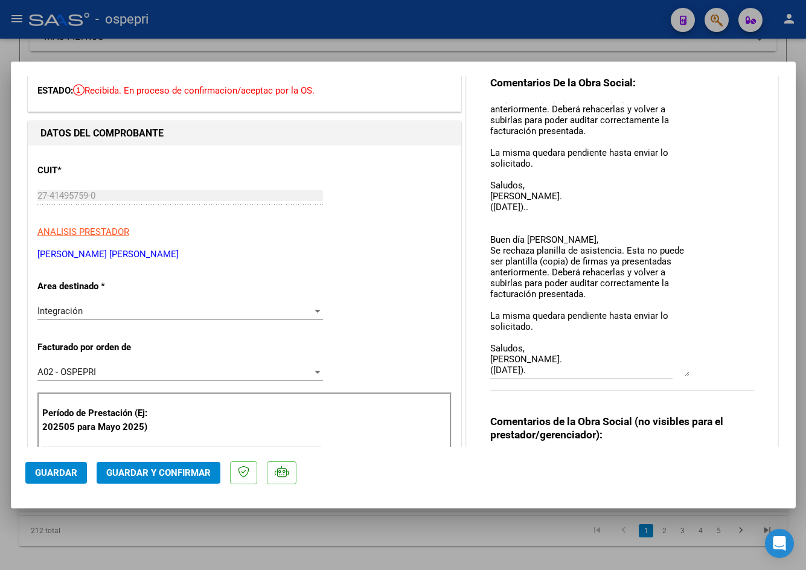
type textarea "Buen día Micaela, Se rechaza planilla de asistencia. Esta no puede ser plantill…"
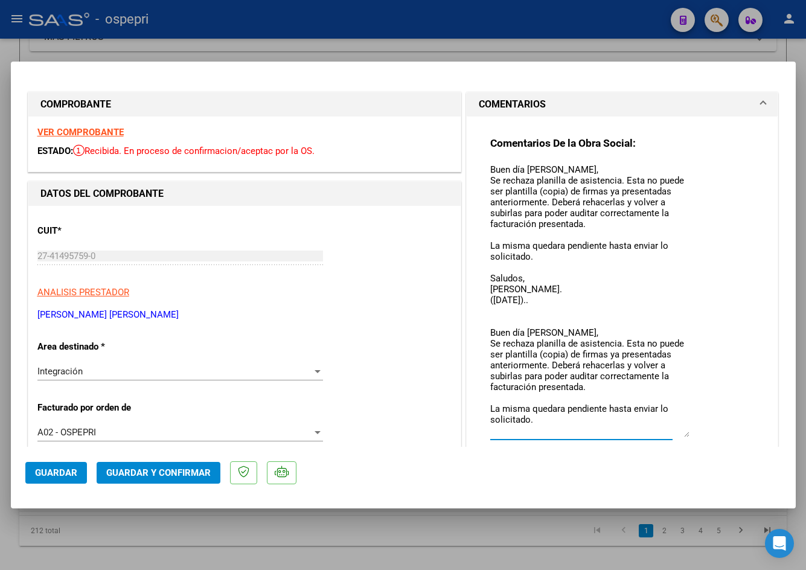
drag, startPoint x: 560, startPoint y: 371, endPoint x: 486, endPoint y: 138, distance: 245.2
click at [490, 138] on div "Comentarios De la Obra Social: Buen día Micaela, Se rechaza planilla de asisten…" at bounding box center [622, 300] width 265 height 328
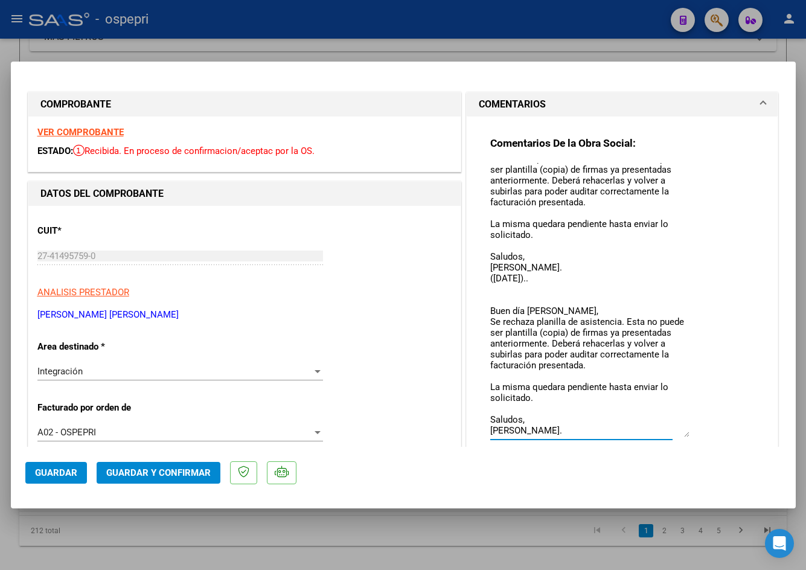
scroll to position [65, 0]
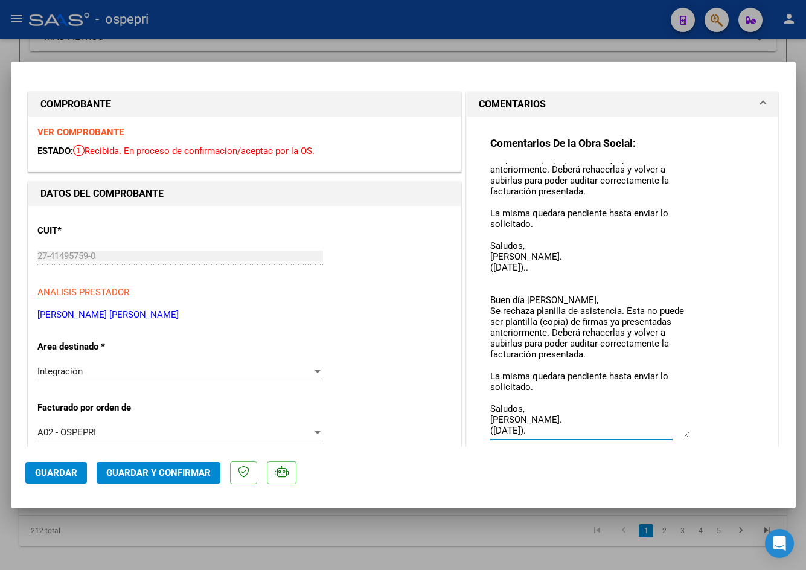
click at [781, 74] on mat-dialog-container "COMPROBANTE VER COMPROBANTE ESTADO: Recibida. En proceso de confirmacion/acepta…" at bounding box center [403, 285] width 785 height 447
click at [644, 476] on mat-dialog-actions "Guardar Guardar y Confirmar" at bounding box center [403, 471] width 756 height 48
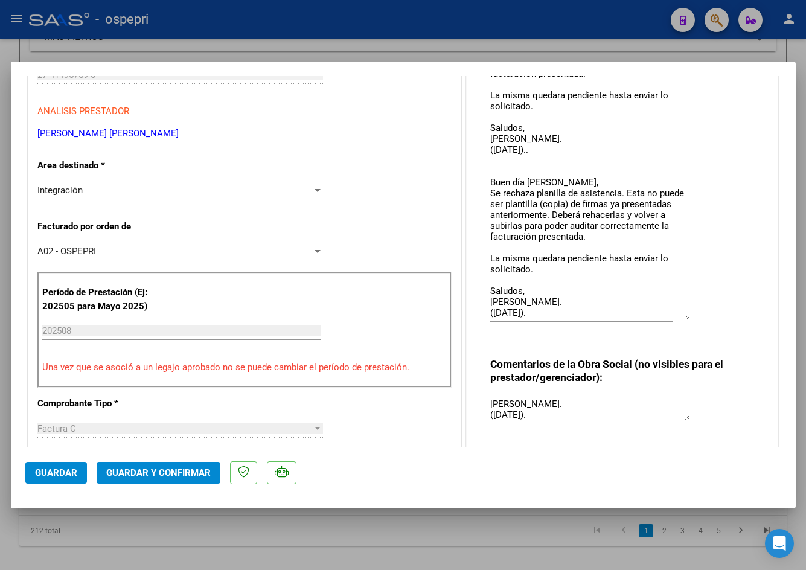
scroll to position [0, 0]
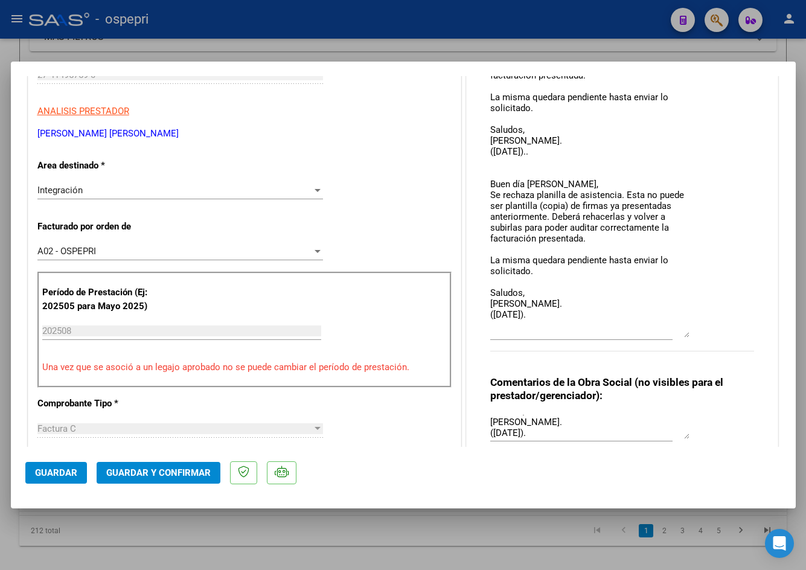
drag, startPoint x: 680, startPoint y: 249, endPoint x: 699, endPoint y: 333, distance: 86.1
click at [699, 333] on div "Comentarios De la Obra Social: Buen dia Micaela, Buen día Micaela, Se rechaza p…" at bounding box center [622, 159] width 265 height 409
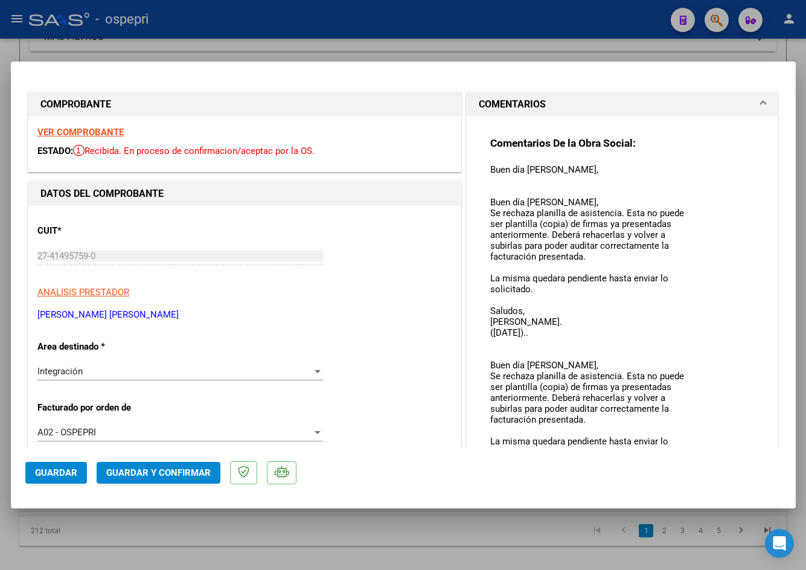
click at [580, 171] on textarea "Buen día Micaela, Buen día Micaela, Se rechaza planilla de asistencia. Esta no …" at bounding box center [589, 342] width 199 height 358
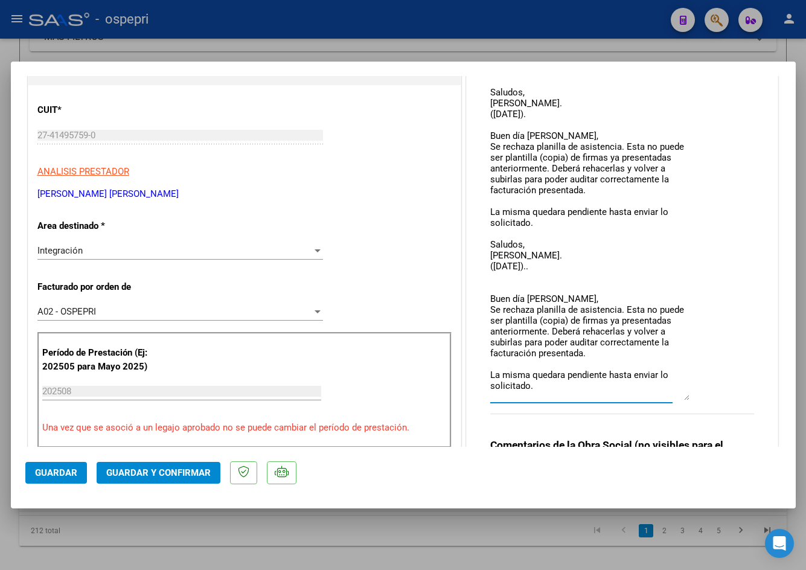
scroll to position [36, 0]
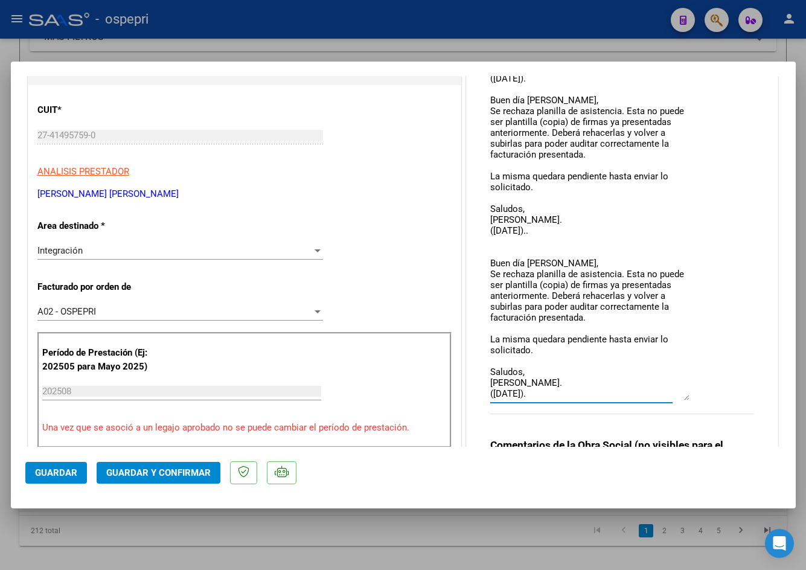
drag, startPoint x: 543, startPoint y: 113, endPoint x: 651, endPoint y: 440, distance: 344.7
click at [648, 445] on div "Comentarios De la Obra Social: Buen día Micaela, Hay tiempo de presentar las pl…" at bounding box center [622, 322] width 283 height 653
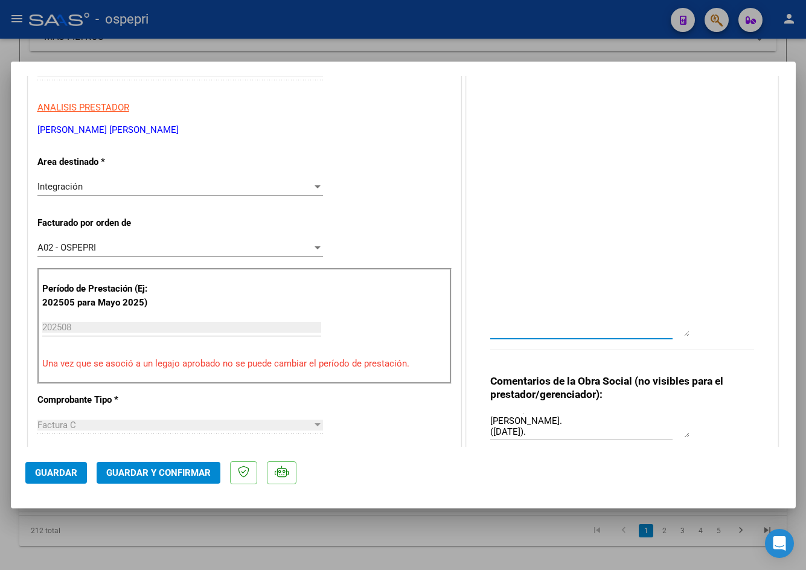
scroll to position [0, 0]
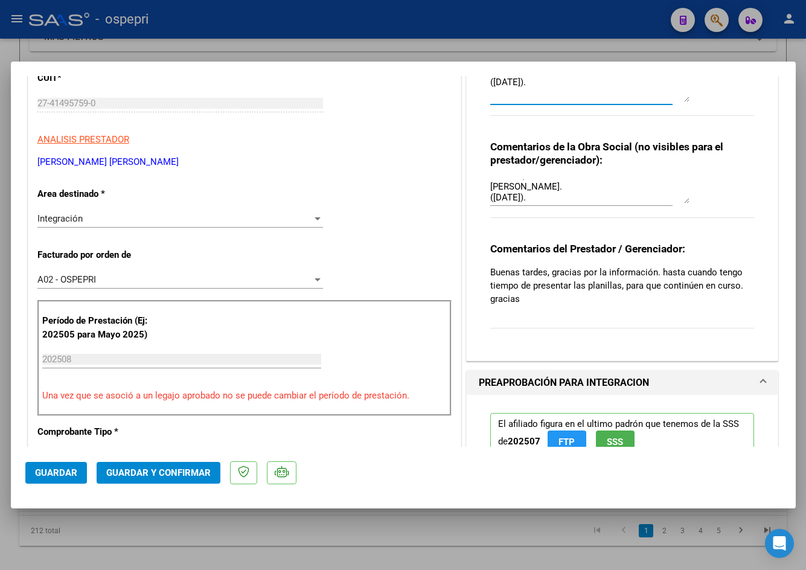
drag, startPoint x: 682, startPoint y: 364, endPoint x: 696, endPoint y: 98, distance: 266.7
click at [696, 98] on div "Comentarios De la Obra Social: Buen día Micaela, Hay tiempo de presentar las pl…" at bounding box center [622, 57] width 265 height 146
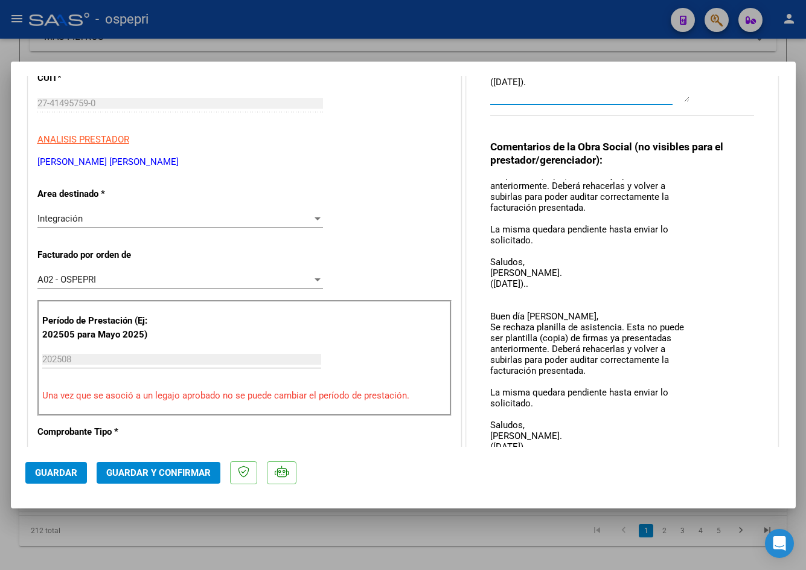
scroll to position [28, 0]
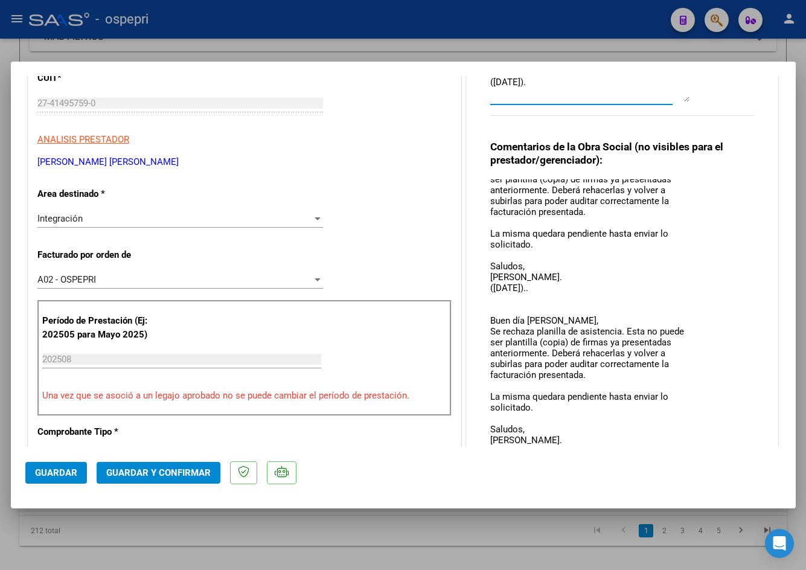
drag, startPoint x: 685, startPoint y: 254, endPoint x: 702, endPoint y: 454, distance: 200.6
click at [702, 454] on mat-dialog-container "COMPROBANTE VER COMPROBANTE ESTADO: Recibida. En proceso de confirmacion/acepta…" at bounding box center [403, 285] width 785 height 447
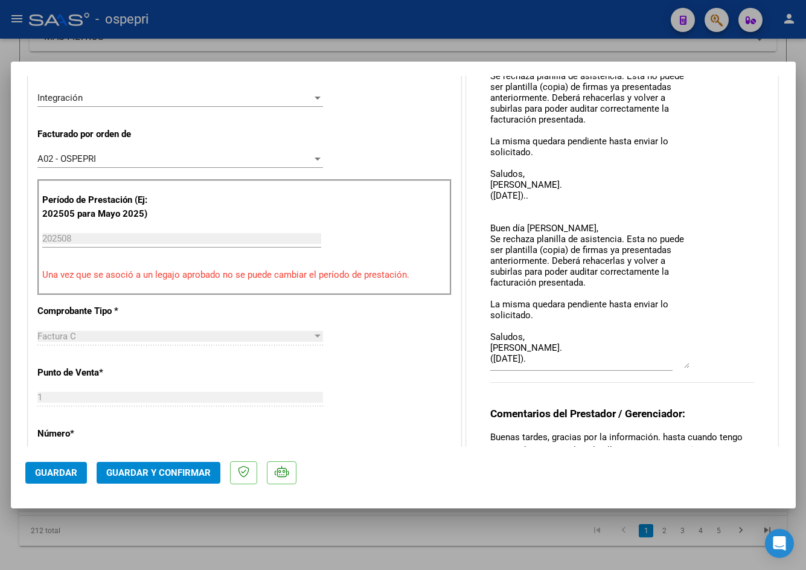
scroll to position [0, 0]
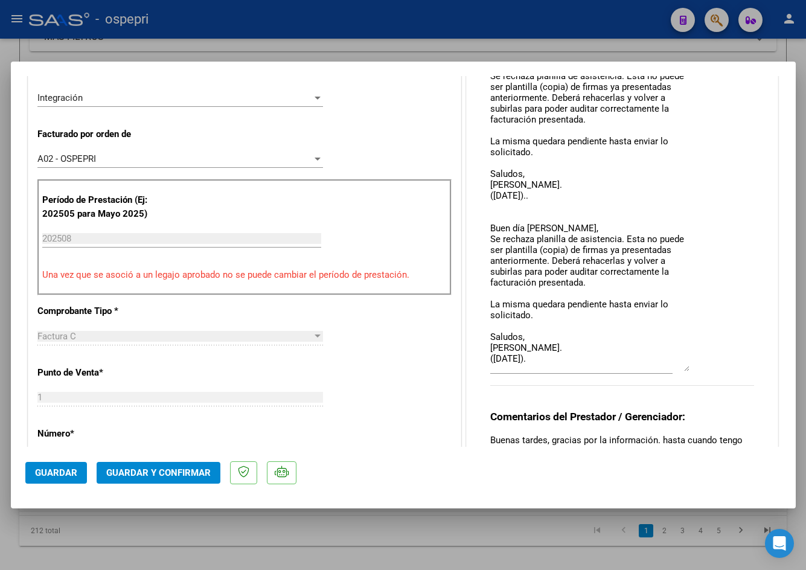
drag, startPoint x: 682, startPoint y: 333, endPoint x: 685, endPoint y: 368, distance: 34.5
click at [685, 368] on div "Comentarios de la Obra Social (no visibles para el prestador/gerenciador): Buen…" at bounding box center [622, 209] width 265 height 380
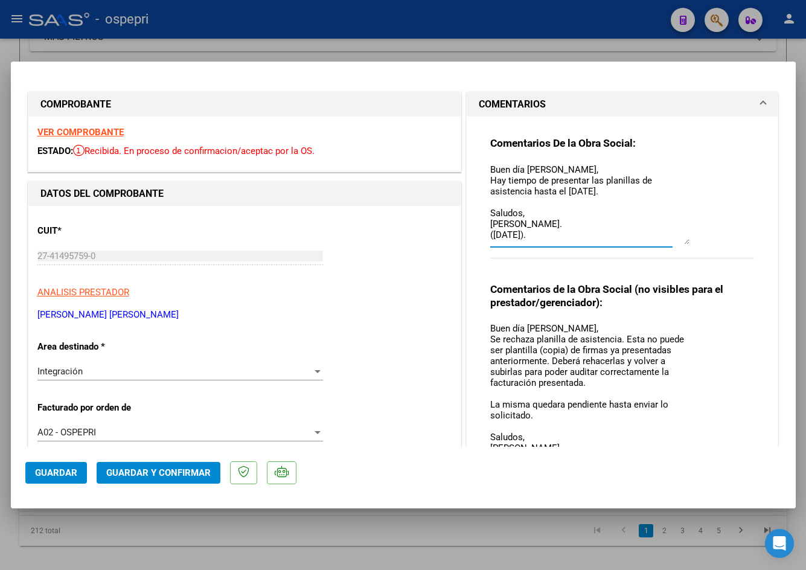
drag, startPoint x: 683, startPoint y: 251, endPoint x: 684, endPoint y: 241, distance: 10.3
click at [684, 241] on div "Comentarios De la Obra Social: Buen día Micaela, Hay tiempo de presentar las pl…" at bounding box center [622, 203] width 265 height 135
type textarea "Buen día Micaela, Hay tiempo de presentar las planillas de asistencia hasta el …"
click at [46, 472] on span "Guardar" at bounding box center [56, 472] width 42 height 11
type input "$ 0,00"
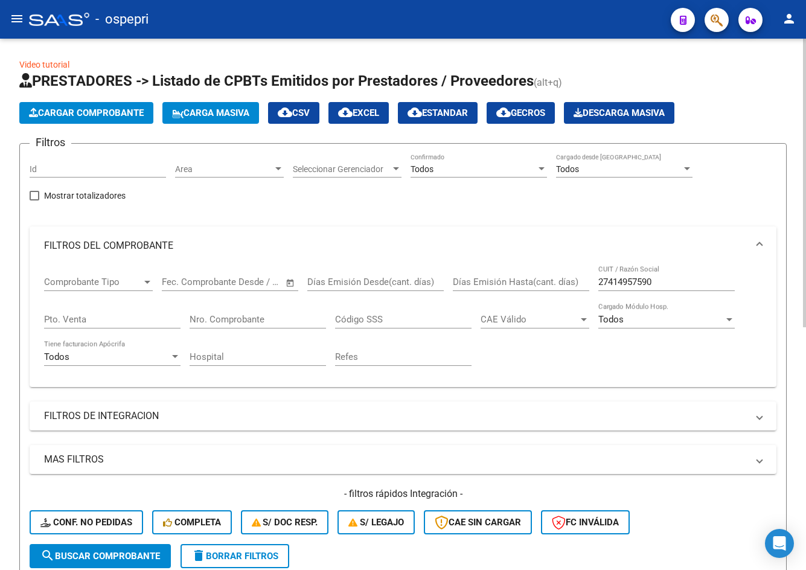
click at [654, 284] on input "27414957590" at bounding box center [666, 282] width 136 height 11
paste input "303620554"
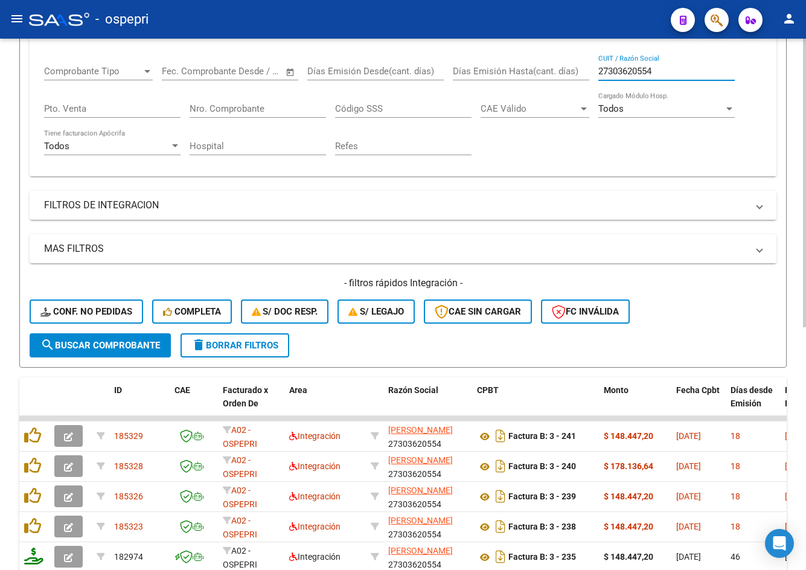
scroll to position [302, 0]
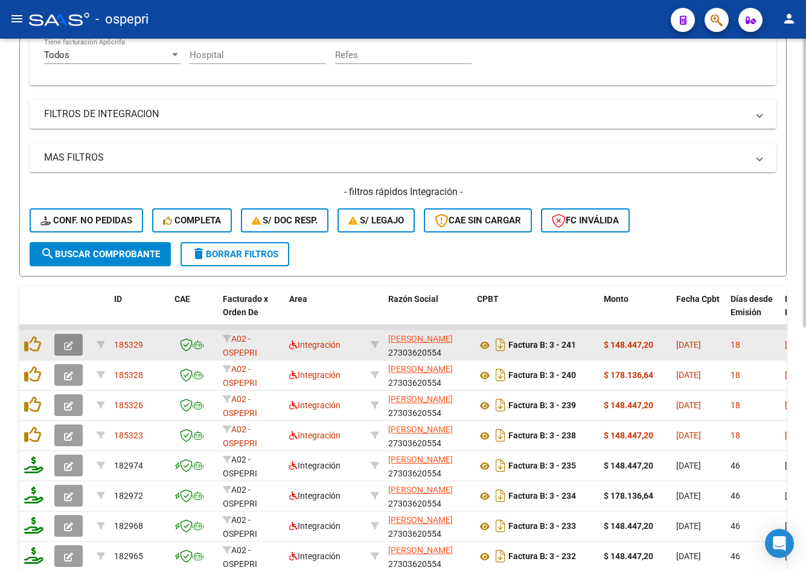
click at [72, 344] on icon "button" at bounding box center [68, 345] width 9 height 9
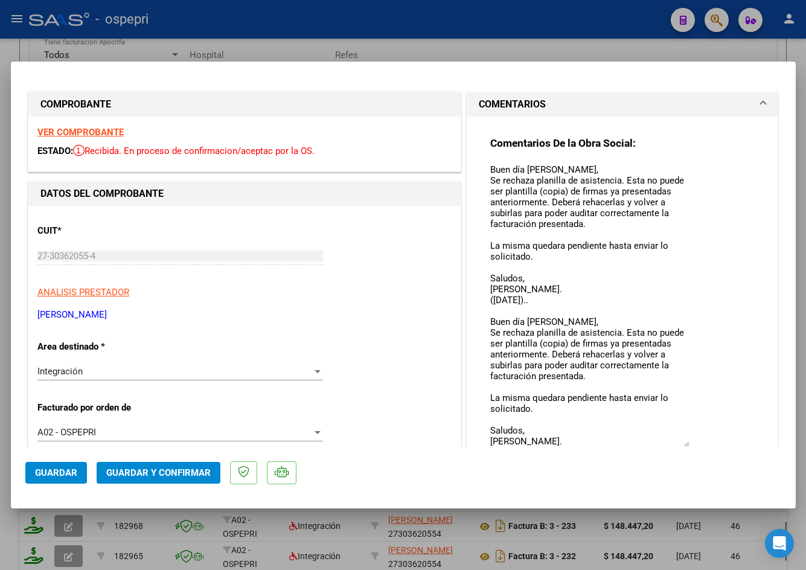
drag, startPoint x: 681, startPoint y: 184, endPoint x: 694, endPoint y: 444, distance: 260.0
click at [694, 444] on div "Comentarios De la Obra Social: Buen día Gabriela, Se rechaza planilla de asiste…" at bounding box center [622, 305] width 265 height 338
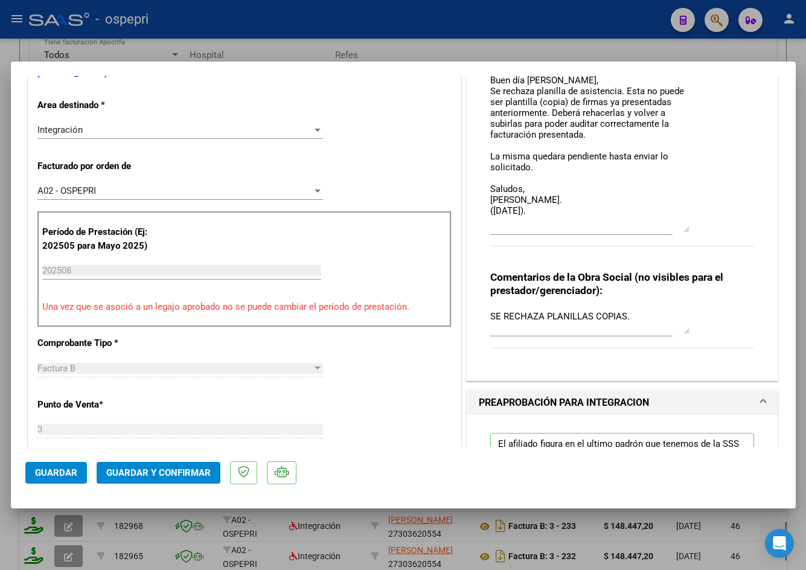
scroll to position [0, 0]
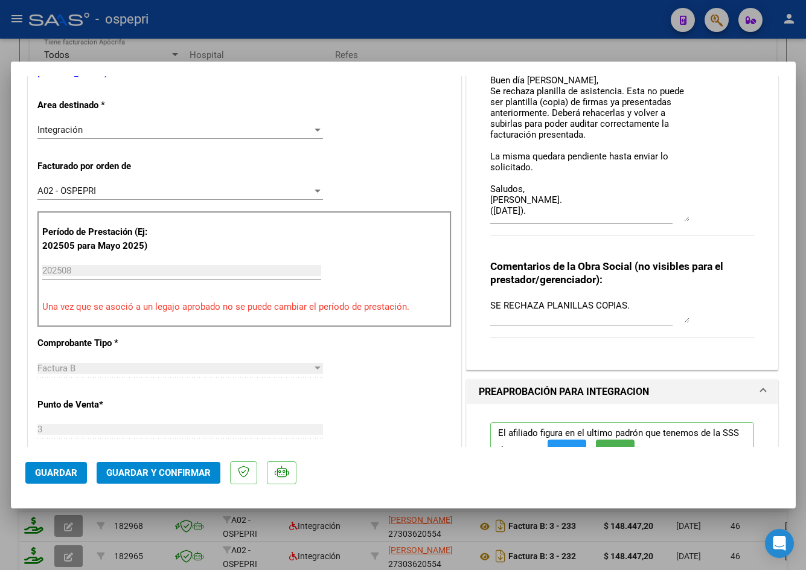
drag, startPoint x: 681, startPoint y: 204, endPoint x: 690, endPoint y: 220, distance: 18.4
click at [690, 220] on div "Comentarios De la Obra Social: Buen día Gabriela, Se rechaza planilla de asiste…" at bounding box center [622, 72] width 265 height 354
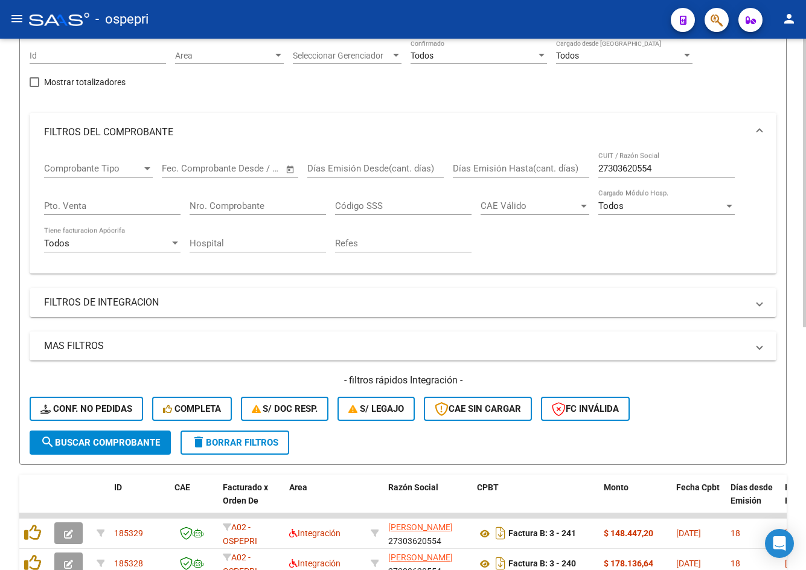
scroll to position [60, 0]
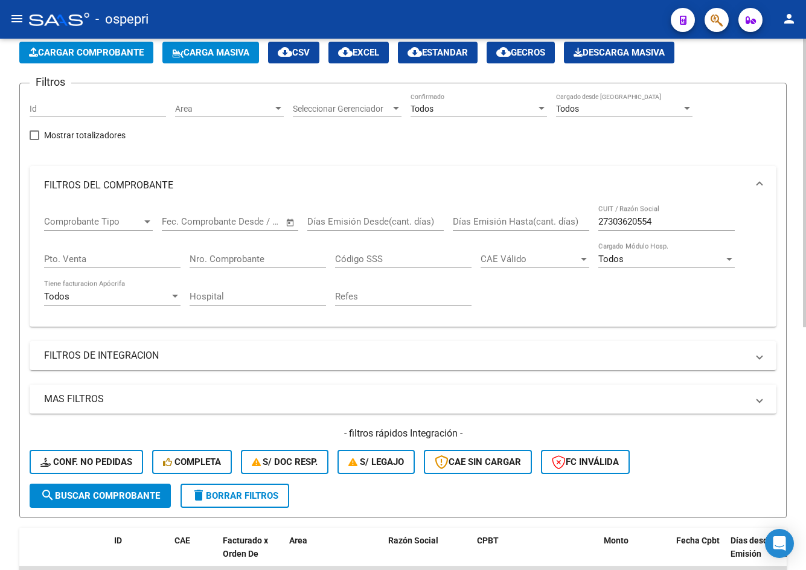
click at [671, 224] on input "27303620554" at bounding box center [666, 221] width 136 height 11
paste input "292081230"
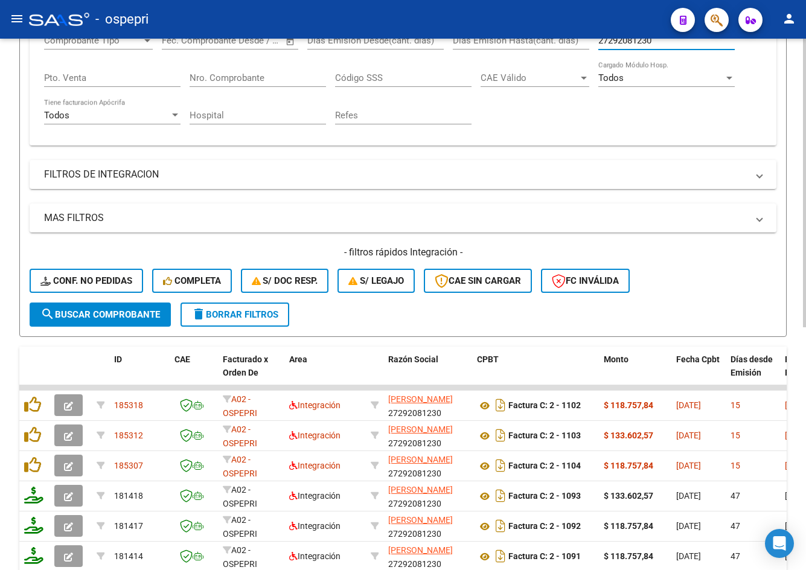
scroll to position [362, 0]
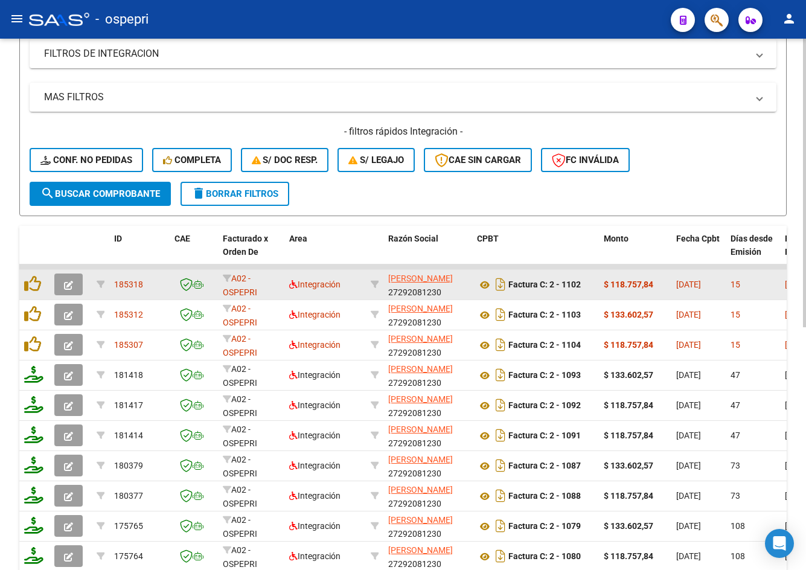
type input "27292081230"
click at [68, 278] on button "button" at bounding box center [68, 285] width 28 height 22
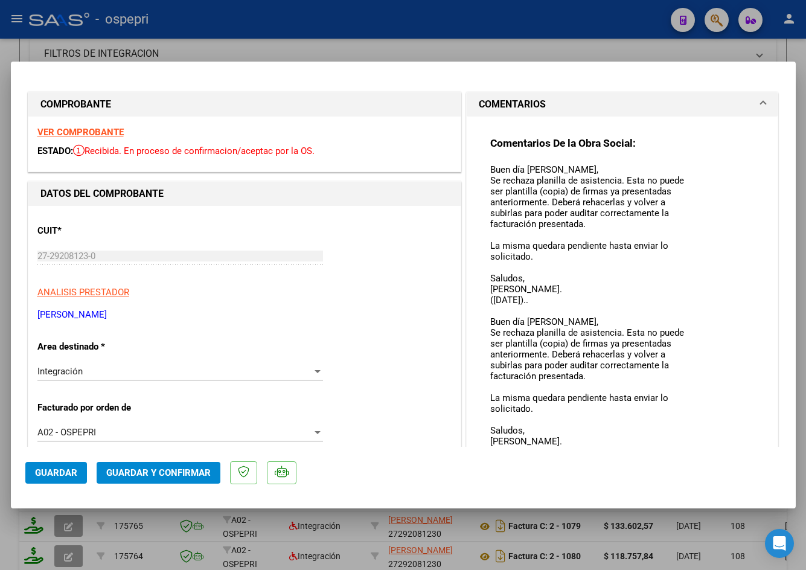
drag, startPoint x: 680, startPoint y: 181, endPoint x: 679, endPoint y: 395, distance: 214.4
click at [694, 463] on mat-dialog-container "COMPROBANTE VER COMPROBANTE ESTADO: Recibida. En proceso de confirmacion/acepta…" at bounding box center [403, 285] width 785 height 447
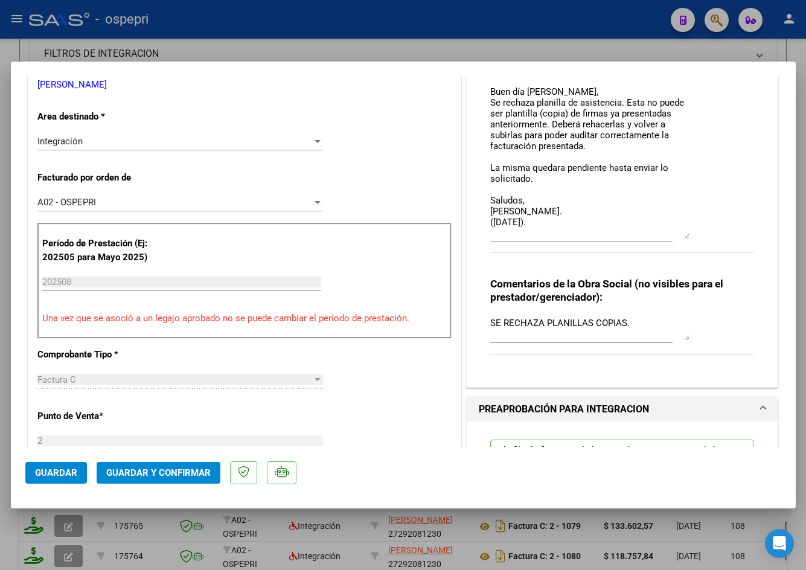
scroll to position [242, 0]
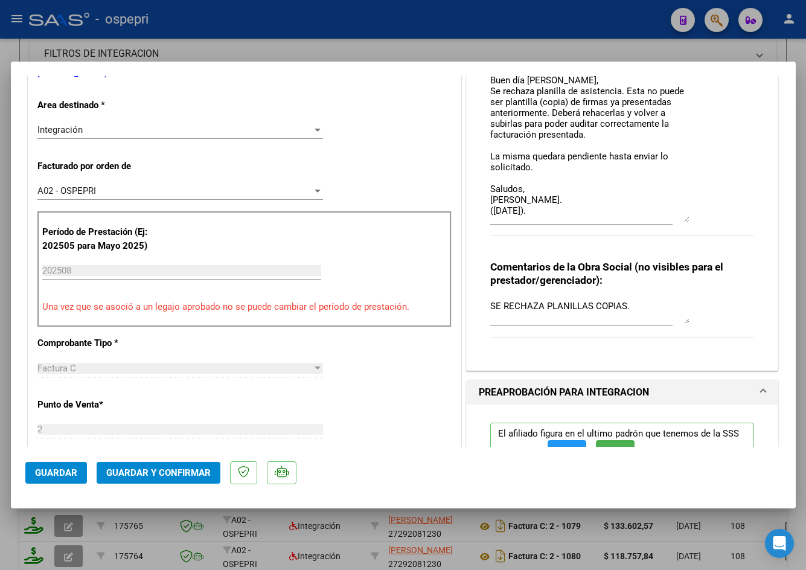
click at [682, 219] on textarea "Buen día Vanesa, Se rechaza planilla de asistencia. Esta no puede ser plantilla…" at bounding box center [589, 71] width 199 height 301
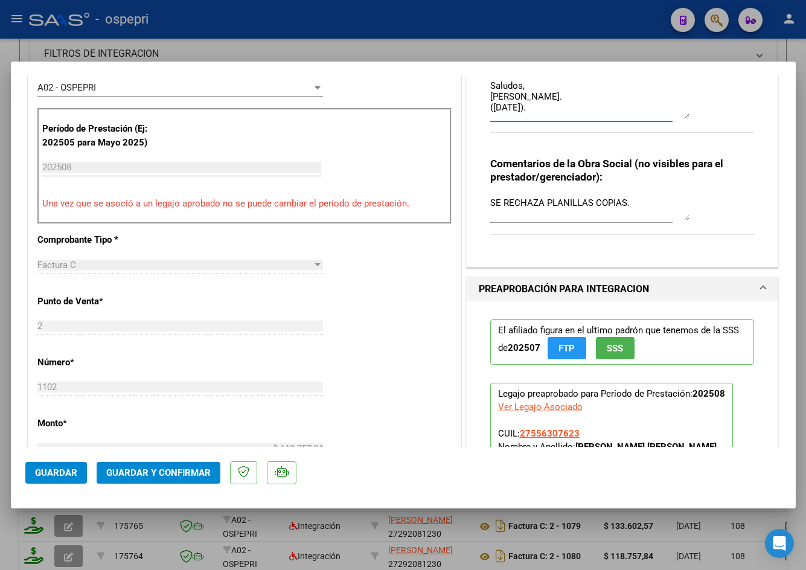
scroll to position [181, 0]
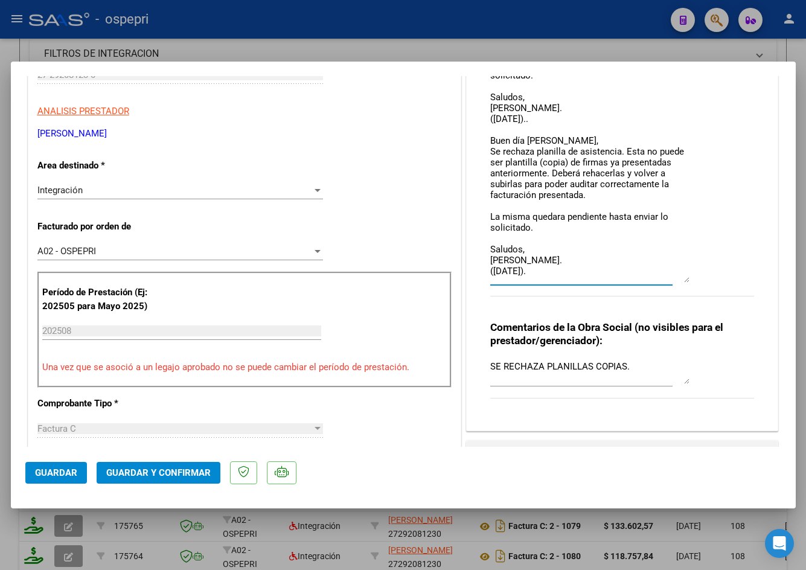
type input "$ 0,00"
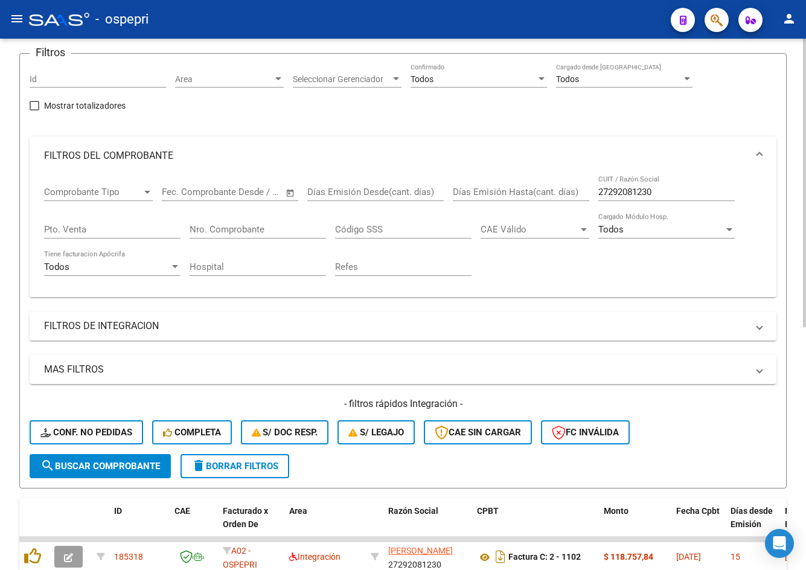
scroll to position [60, 0]
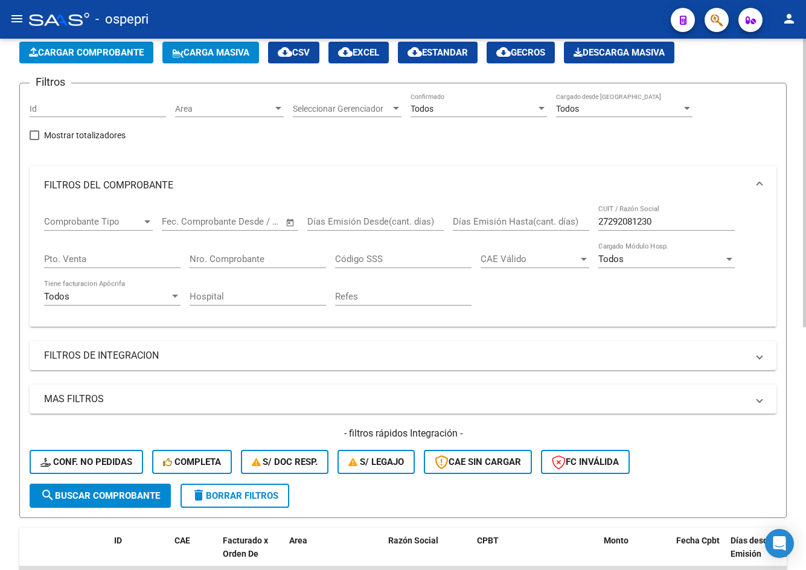
click at [674, 218] on input "27292081230" at bounding box center [666, 221] width 136 height 11
paste input "325293999"
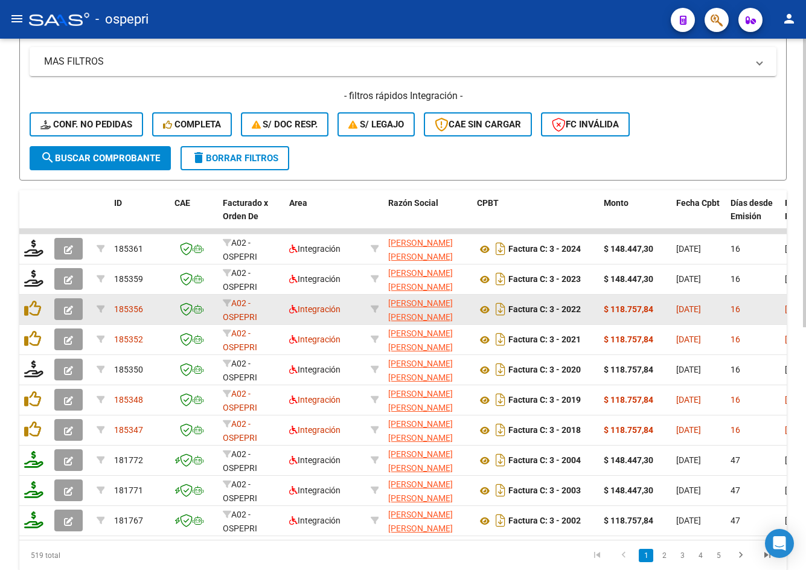
scroll to position [423, 0]
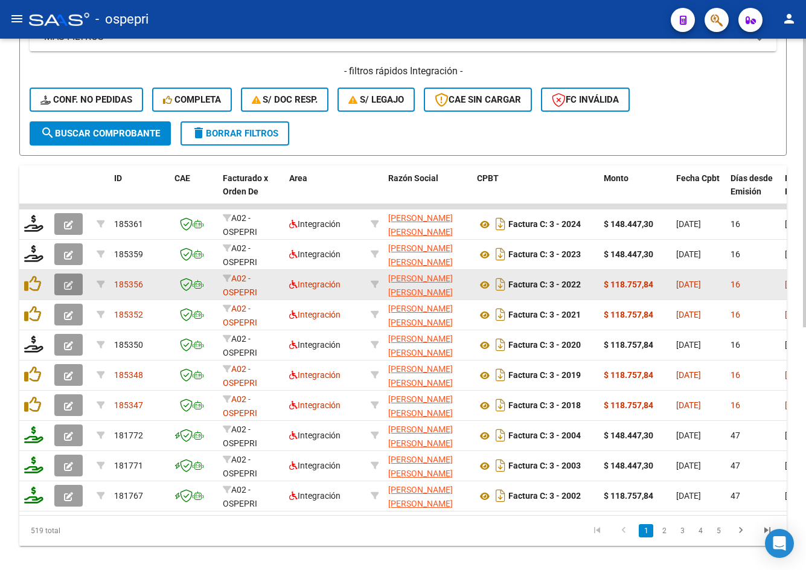
click at [65, 283] on icon "button" at bounding box center [68, 285] width 9 height 9
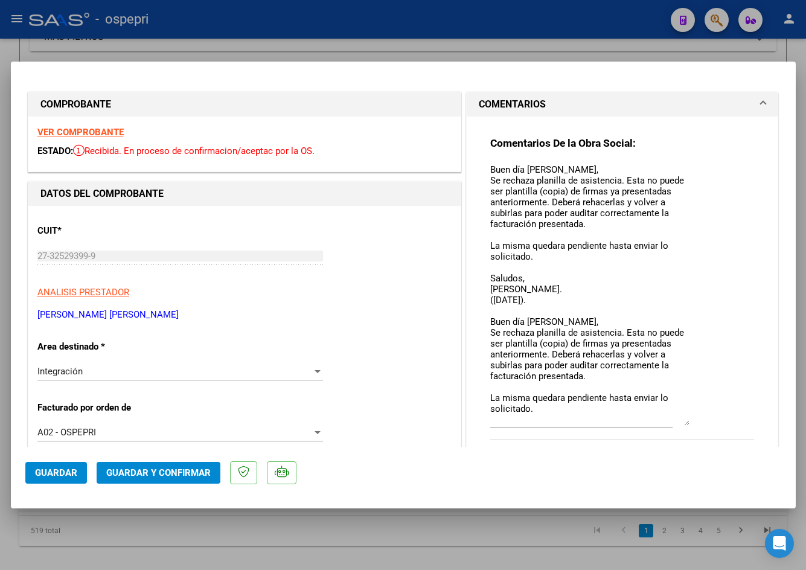
drag, startPoint x: 681, startPoint y: 182, endPoint x: 703, endPoint y: 434, distance: 252.2
click at [703, 434] on div "Comentarios De la Obra Social: Buen día Cintia, Se rechaza planilla de asistenc…" at bounding box center [622, 294] width 265 height 316
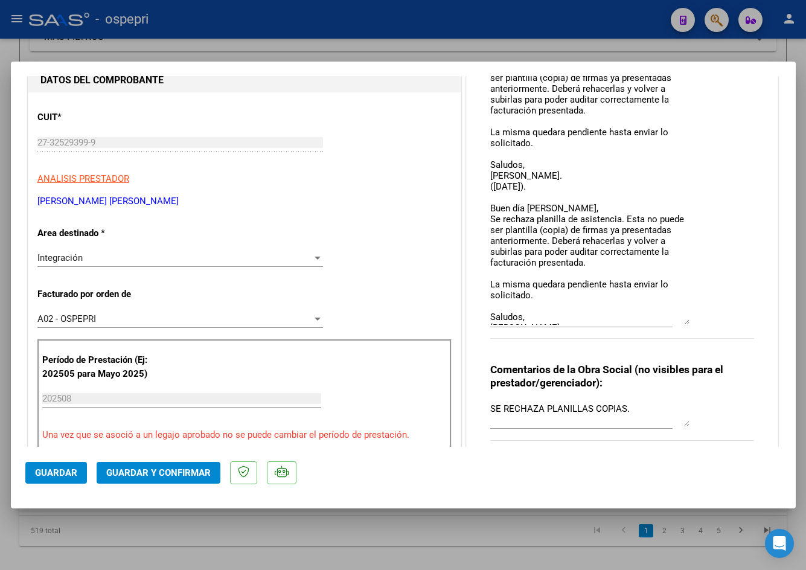
scroll to position [121, 0]
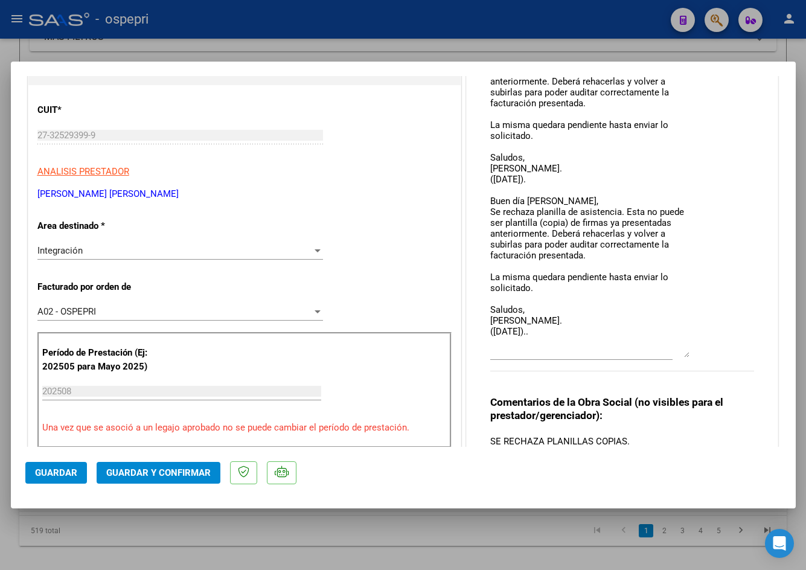
drag, startPoint x: 681, startPoint y: 314, endPoint x: 688, endPoint y: 354, distance: 40.5
click at [688, 354] on div "Comentarios De la Obra Social: Buen día Cintia, Se rechaza planilla de asistenc…" at bounding box center [622, 200] width 265 height 369
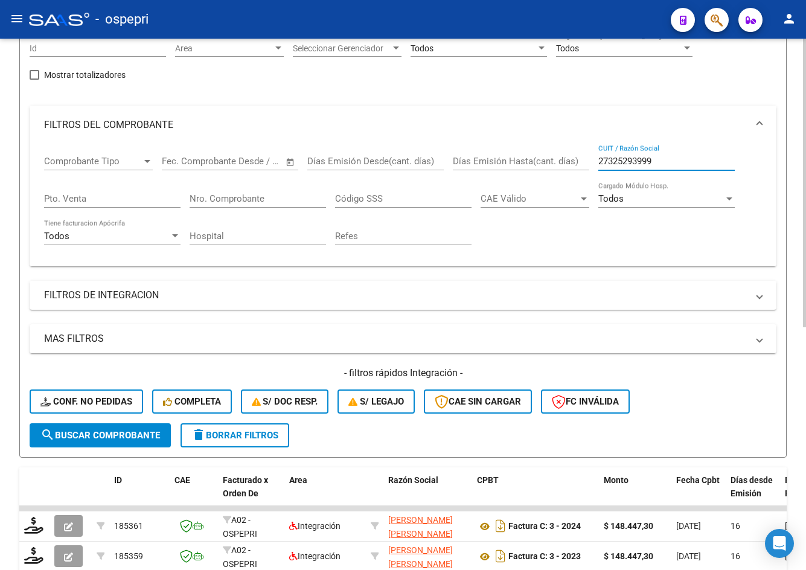
click at [673, 162] on input "27325293999" at bounding box center [666, 161] width 136 height 11
click at [672, 162] on input "27325293999" at bounding box center [666, 161] width 136 height 11
paste input "292876748"
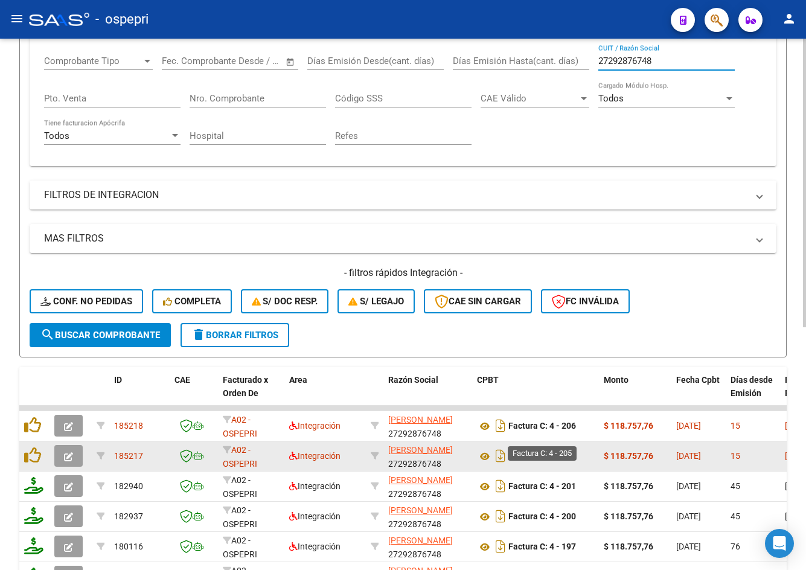
scroll to position [242, 0]
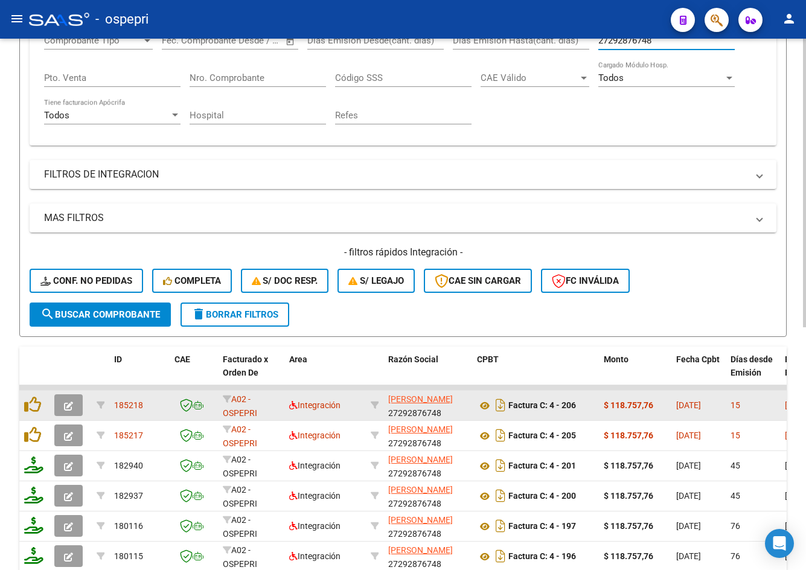
click at [72, 409] on icon "button" at bounding box center [68, 406] width 9 height 9
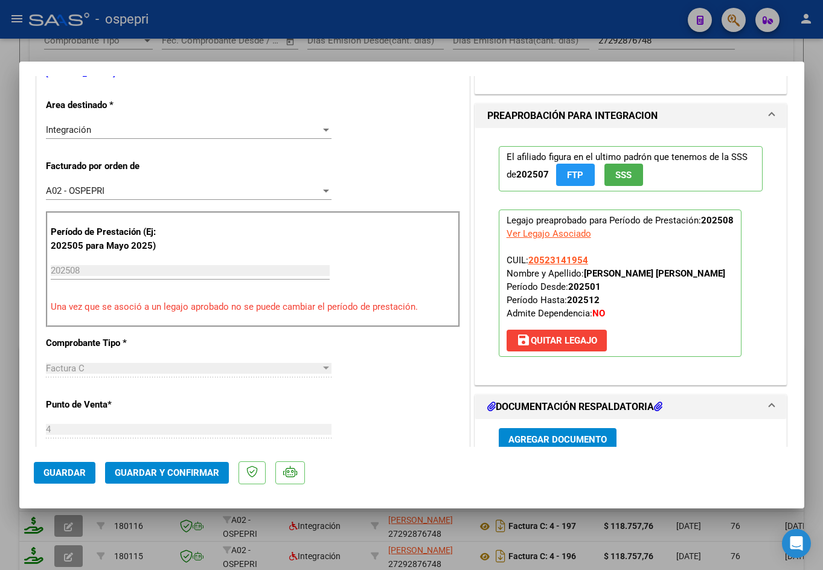
scroll to position [0, 0]
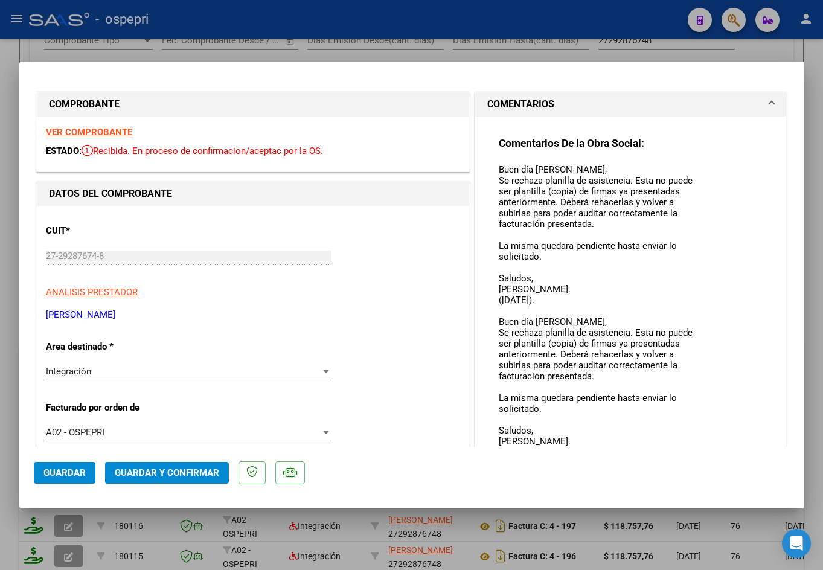
drag, startPoint x: 687, startPoint y: 179, endPoint x: 706, endPoint y: 374, distance: 196.0
click at [721, 435] on div "Comentarios De la Obra Social: Buen día Mariana, Se rechaza planilla de asisten…" at bounding box center [631, 310] width 265 height 348
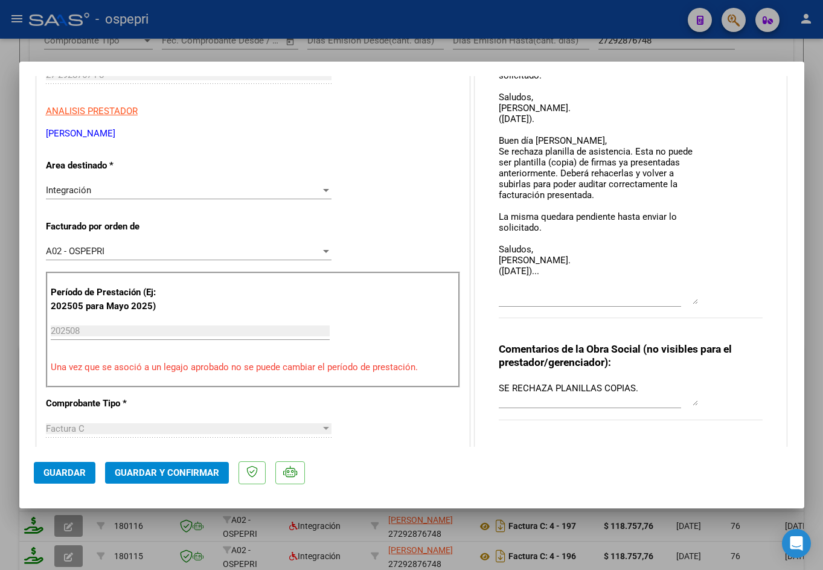
drag, startPoint x: 688, startPoint y: 257, endPoint x: 691, endPoint y: 300, distance: 43.0
click at [691, 300] on textarea "Buen día Mariana, Se rechaza planilla de asistencia. Esta no puede ser plantill…" at bounding box center [598, 143] width 199 height 322
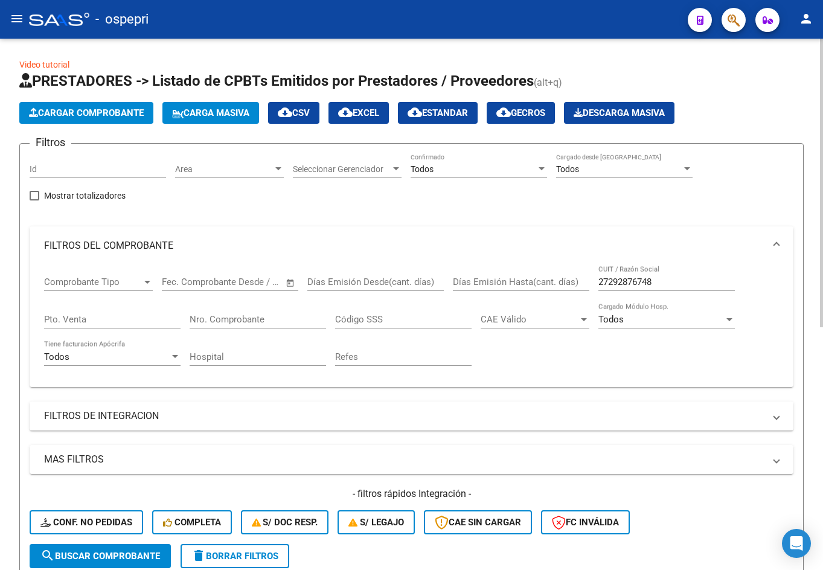
click at [678, 285] on input "27292876748" at bounding box center [666, 282] width 136 height 11
paste input "326946317"
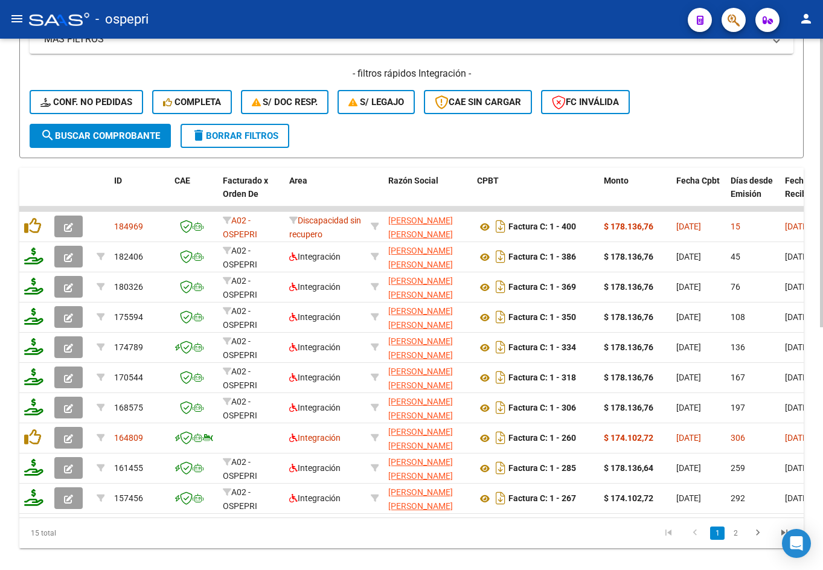
scroll to position [423, 0]
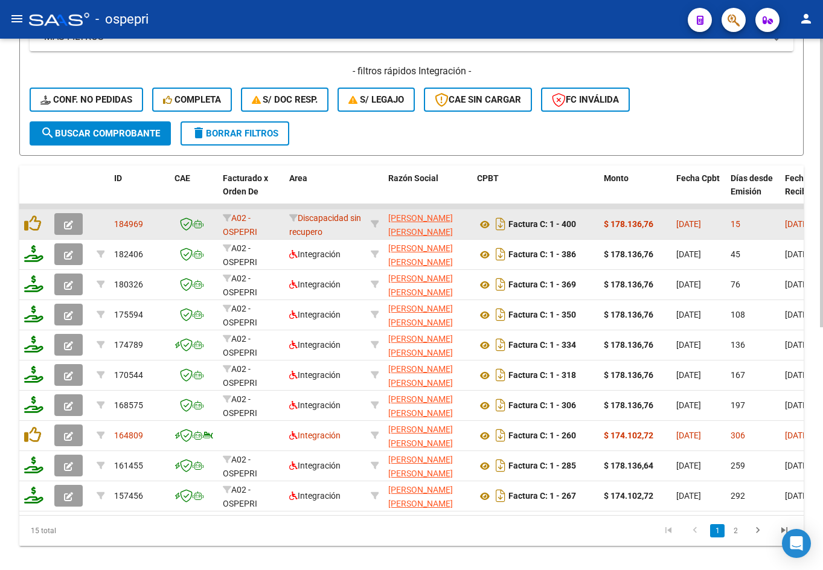
type input "27326946317"
click at [63, 224] on button "button" at bounding box center [68, 224] width 28 height 22
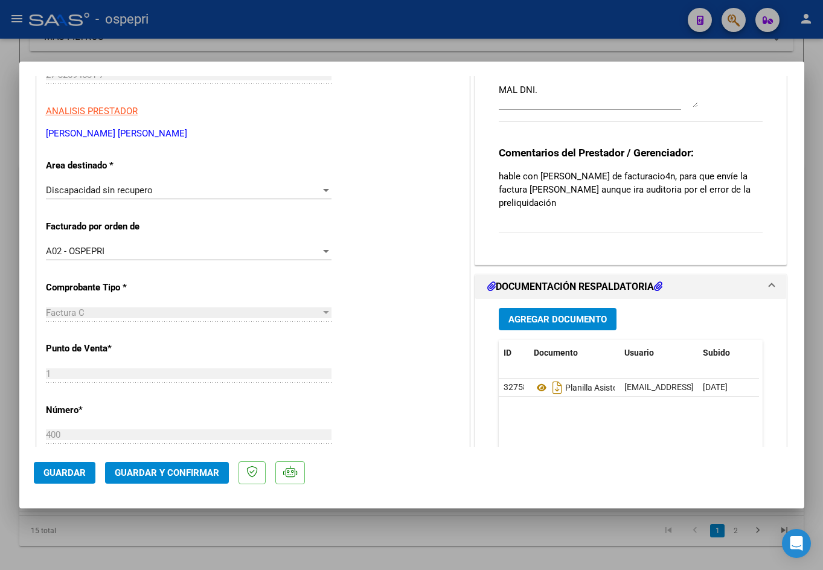
scroll to position [0, 0]
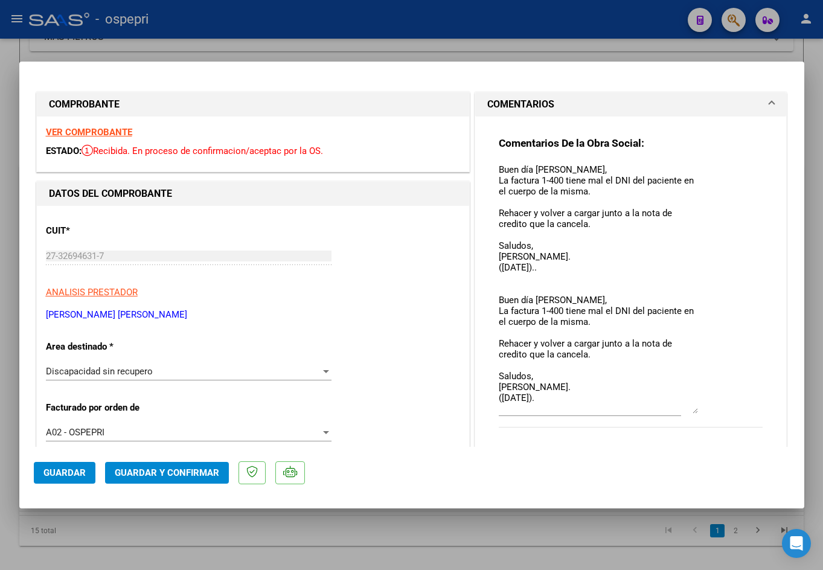
drag, startPoint x: 691, startPoint y: 184, endPoint x: 714, endPoint y: 410, distance: 227.6
click at [714, 410] on div "Comentarios De la Obra Social: Buen día Josefina, La factura 1-400 tiene mal el…" at bounding box center [631, 288] width 265 height 304
click at [720, 51] on div at bounding box center [411, 285] width 823 height 570
type input "$ 0,00"
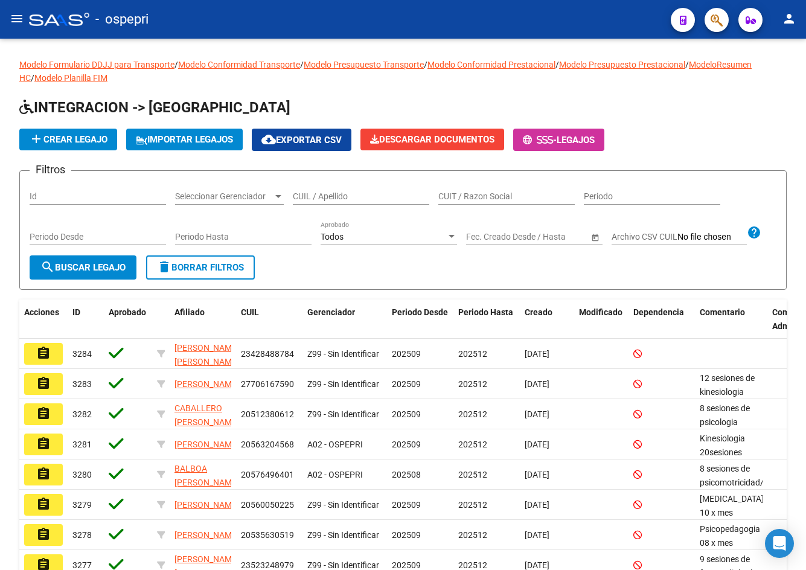
click at [14, 18] on mat-icon "menu" at bounding box center [17, 18] width 14 height 14
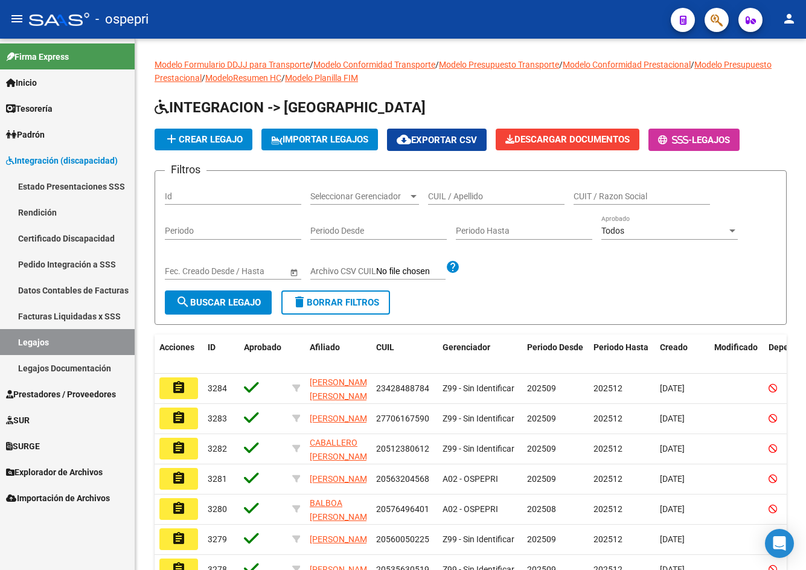
click at [63, 394] on span "Prestadores / Proveedores" at bounding box center [61, 394] width 110 height 13
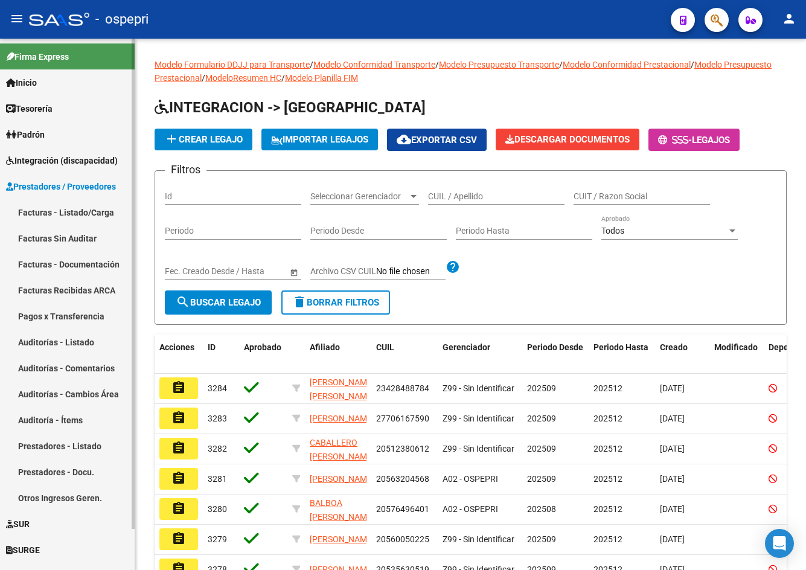
click at [65, 206] on link "Facturas - Listado/Carga" at bounding box center [67, 212] width 135 height 26
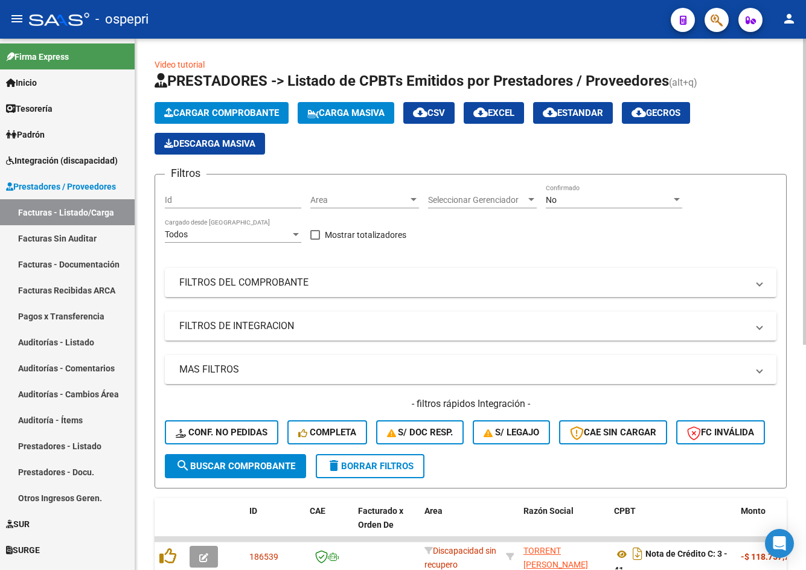
click at [605, 202] on div "No" at bounding box center [609, 200] width 126 height 10
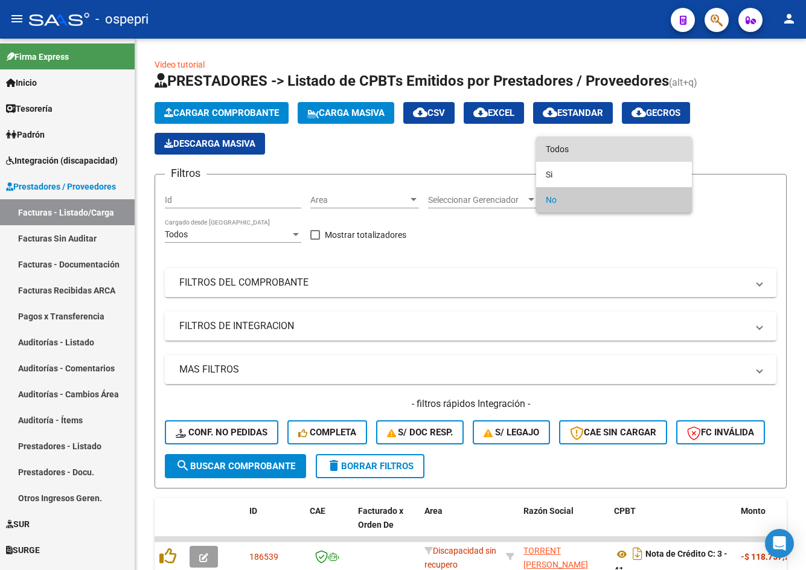
click at [582, 150] on span "Todos" at bounding box center [614, 148] width 136 height 25
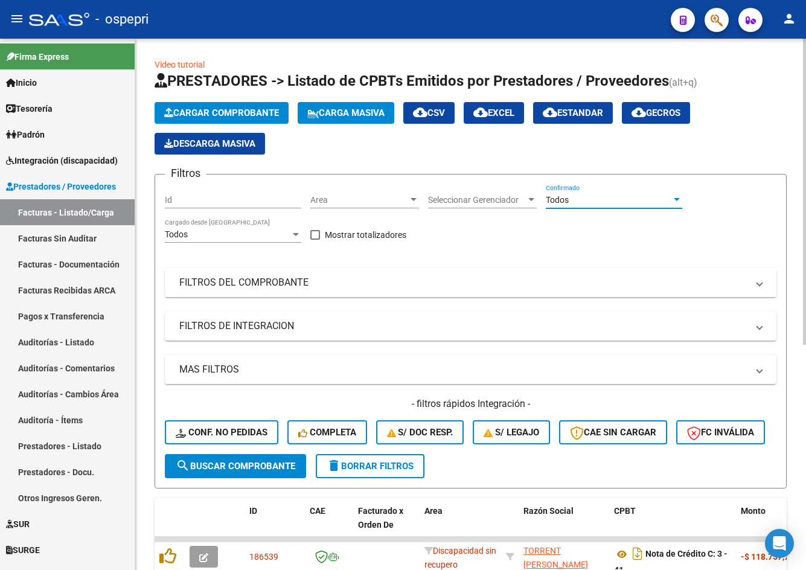
click at [457, 286] on mat-panel-title "FILTROS DEL COMPROBANTE" at bounding box center [463, 282] width 568 height 13
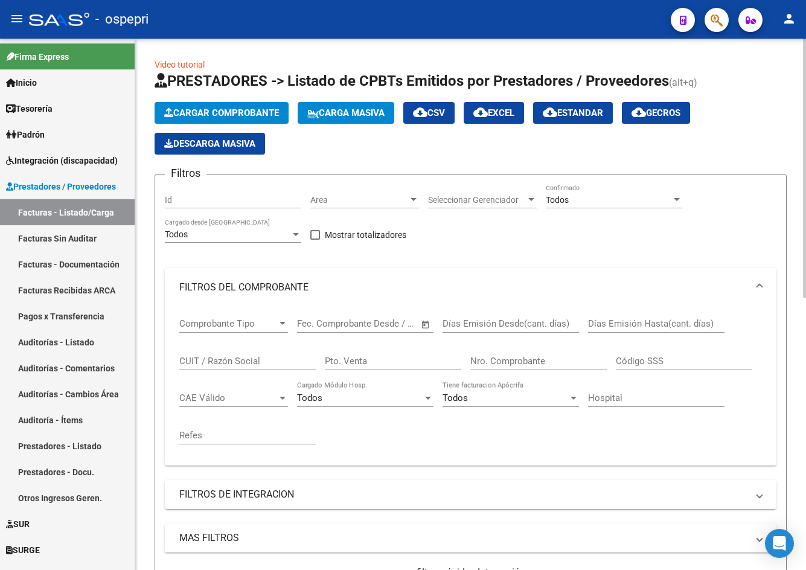
click at [236, 367] on div "CUIT / Razón Social" at bounding box center [247, 357] width 136 height 26
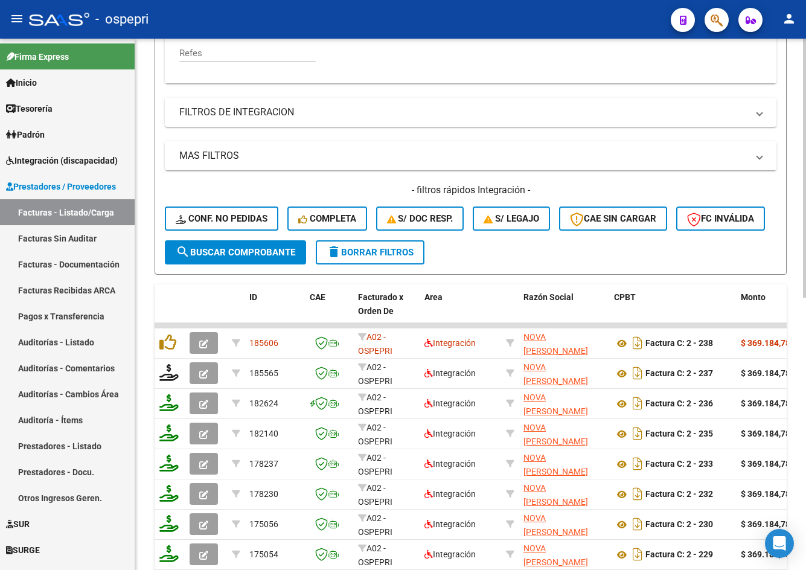
scroll to position [423, 0]
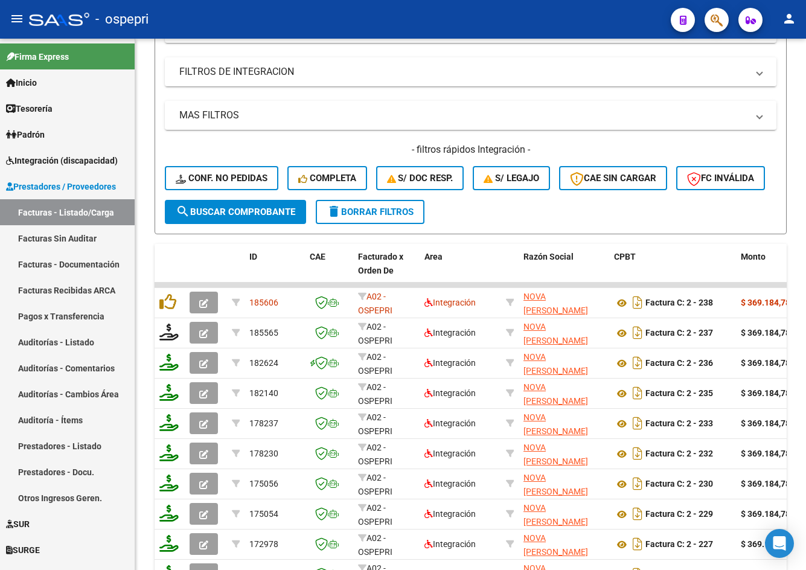
type input "NOVA"
click at [23, 21] on mat-icon "menu" at bounding box center [17, 18] width 14 height 14
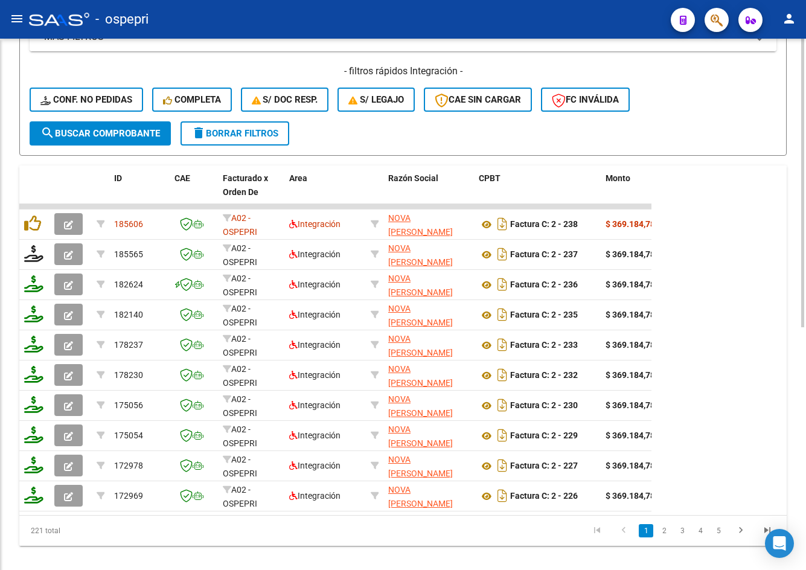
scroll to position [381, 0]
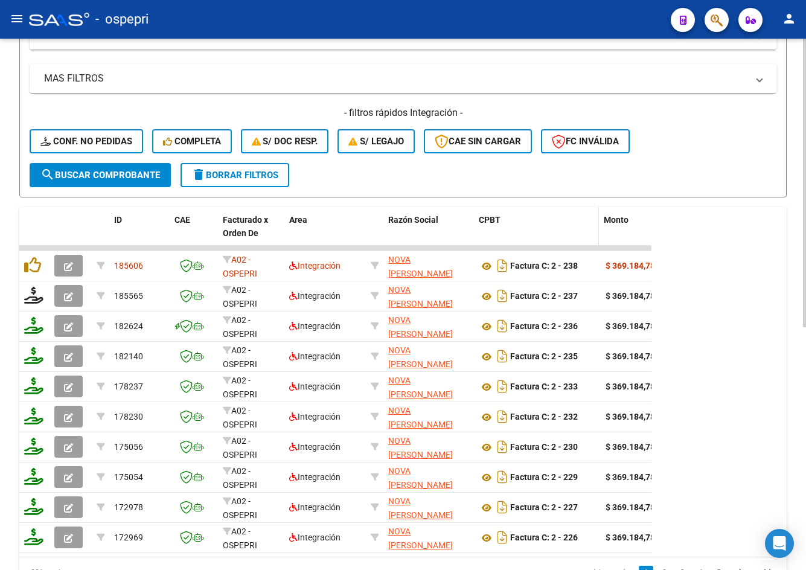
click at [596, 229] on span at bounding box center [596, 233] width 5 height 53
